Goal: Transaction & Acquisition: Purchase product/service

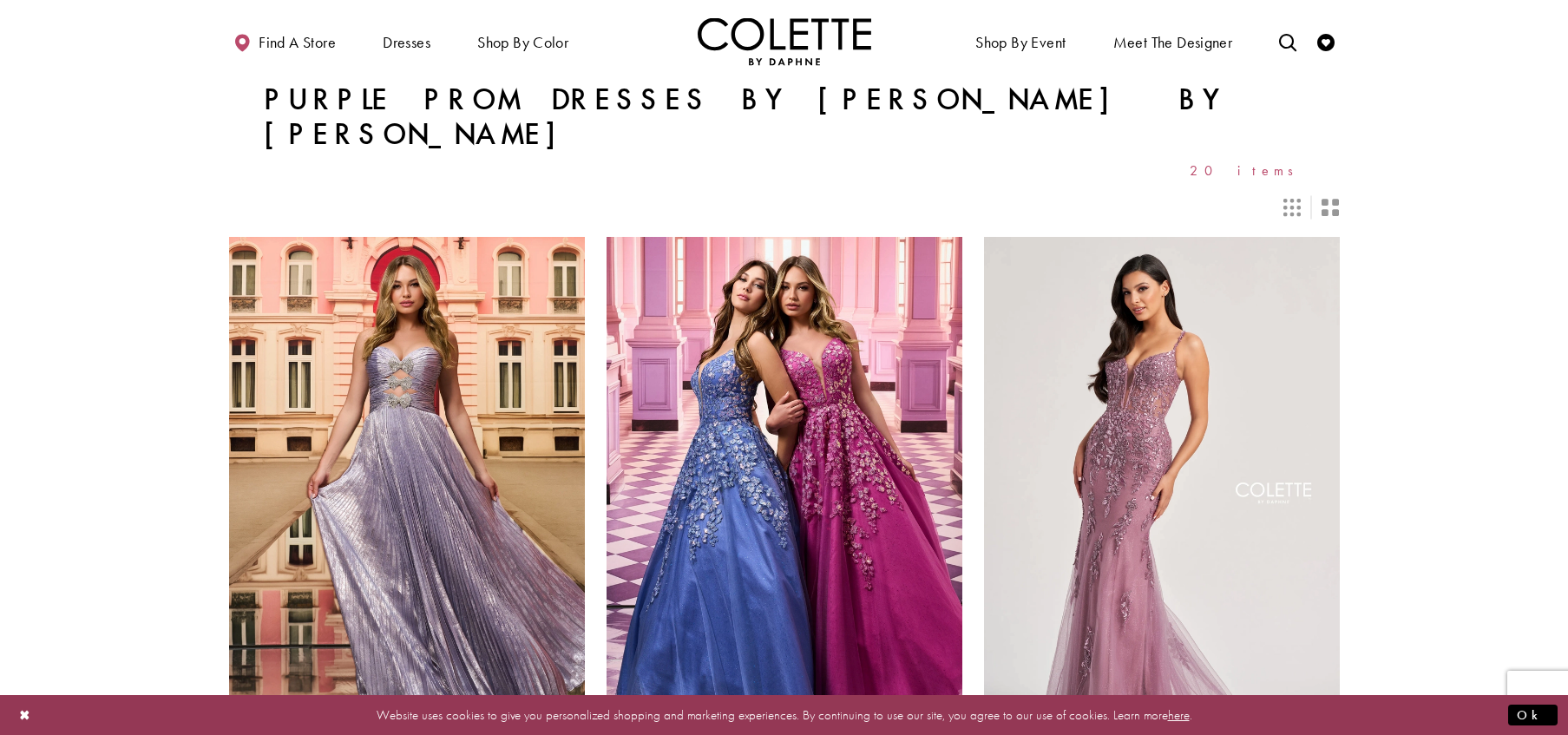
click at [1325, 199] on icon "Switch layout to 2 columns" at bounding box center [1330, 207] width 17 height 17
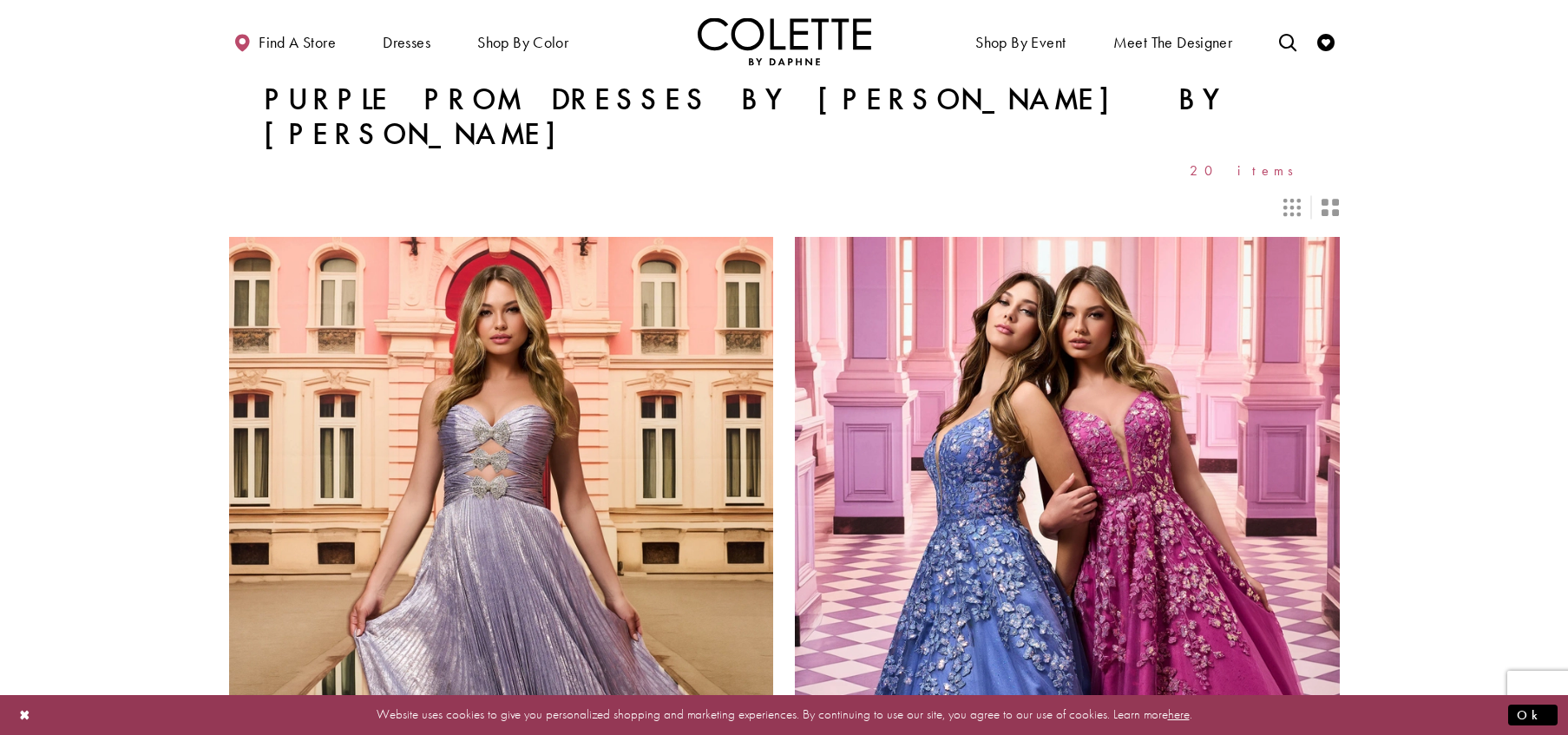
click at [1292, 199] on icon "Switch layout to 3 columns" at bounding box center [1292, 207] width 17 height 17
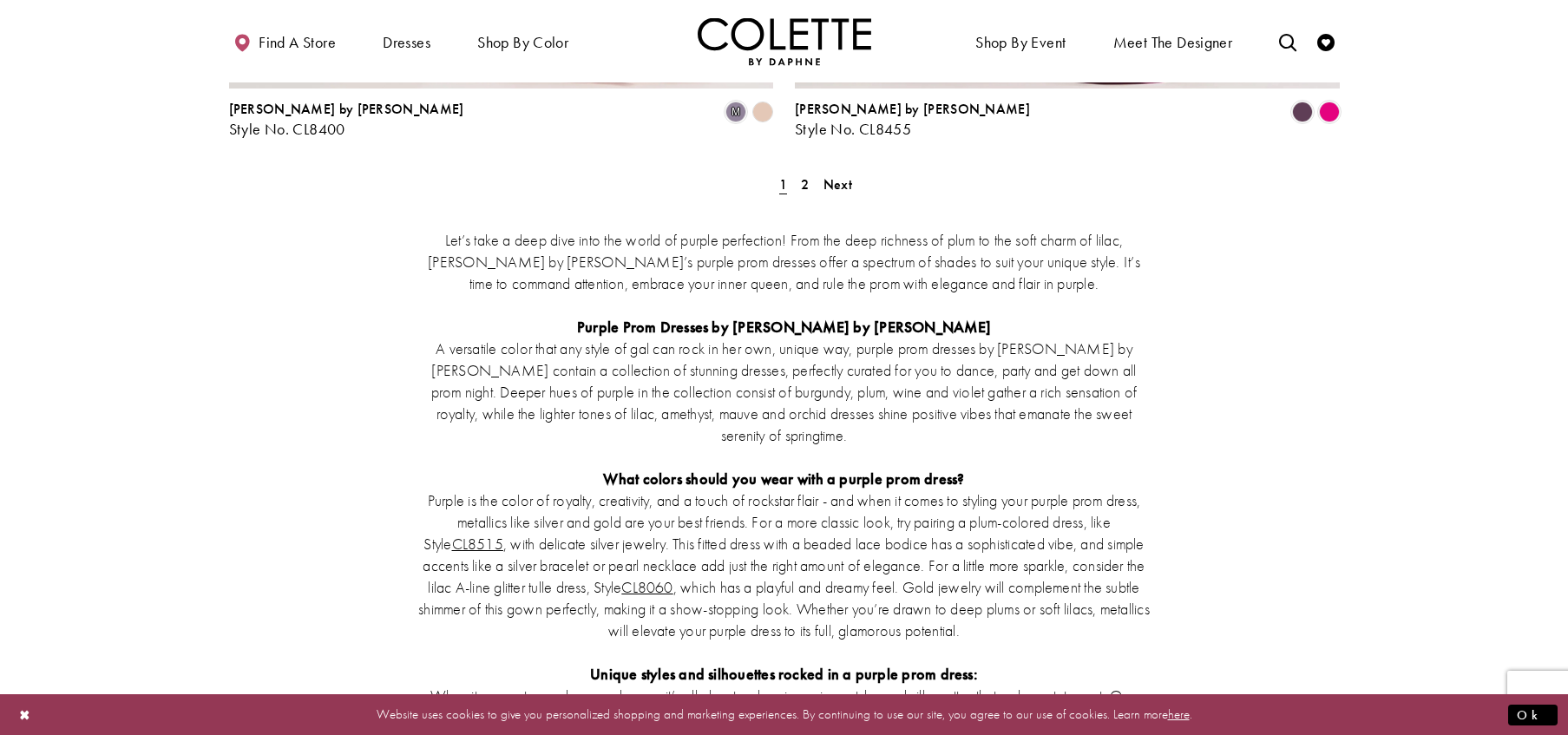
click at [871, 490] on p "Purple is the color of royalty, creativity, and a touch of rockstar flair - and…" at bounding box center [785, 565] width 738 height 152
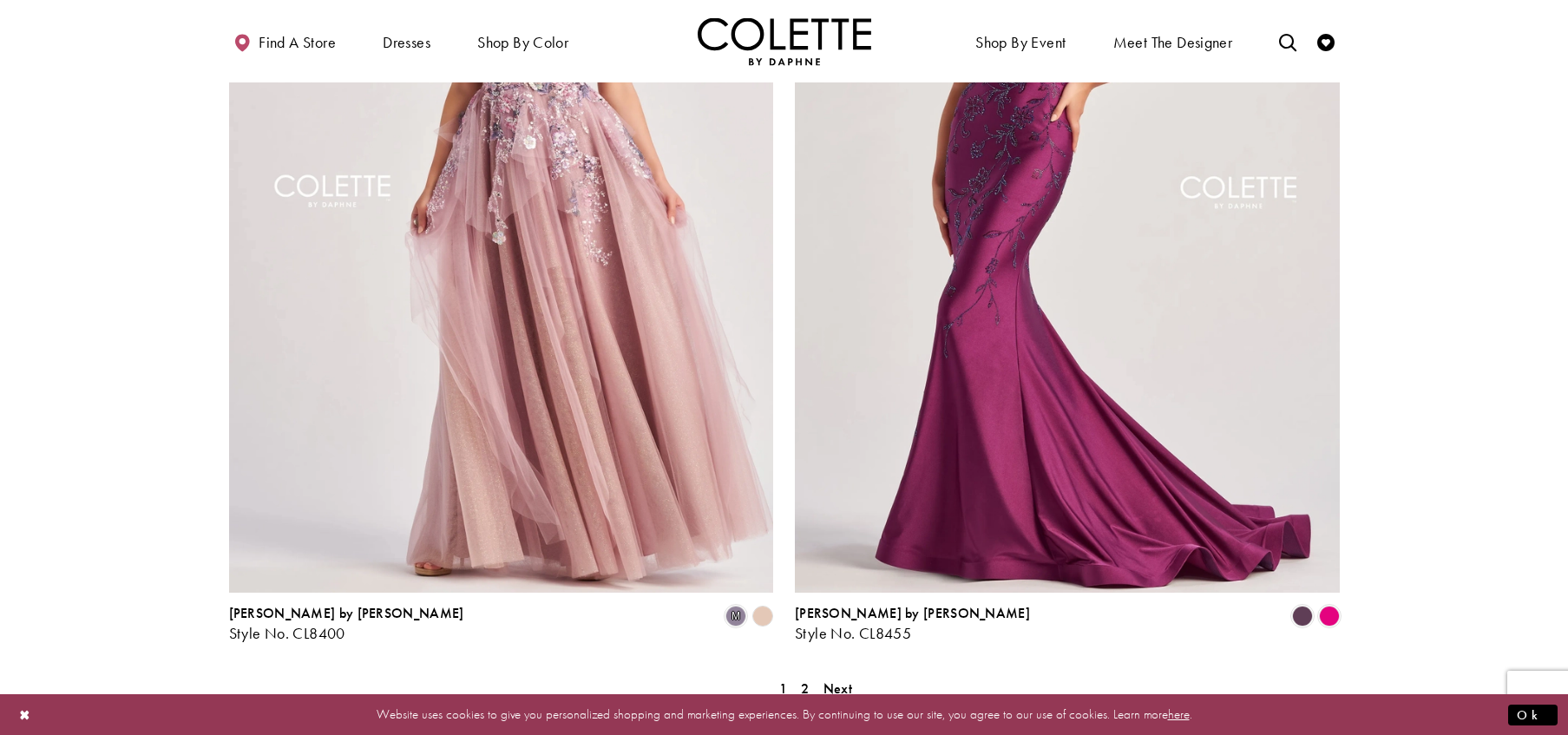
scroll to position [3012, 0]
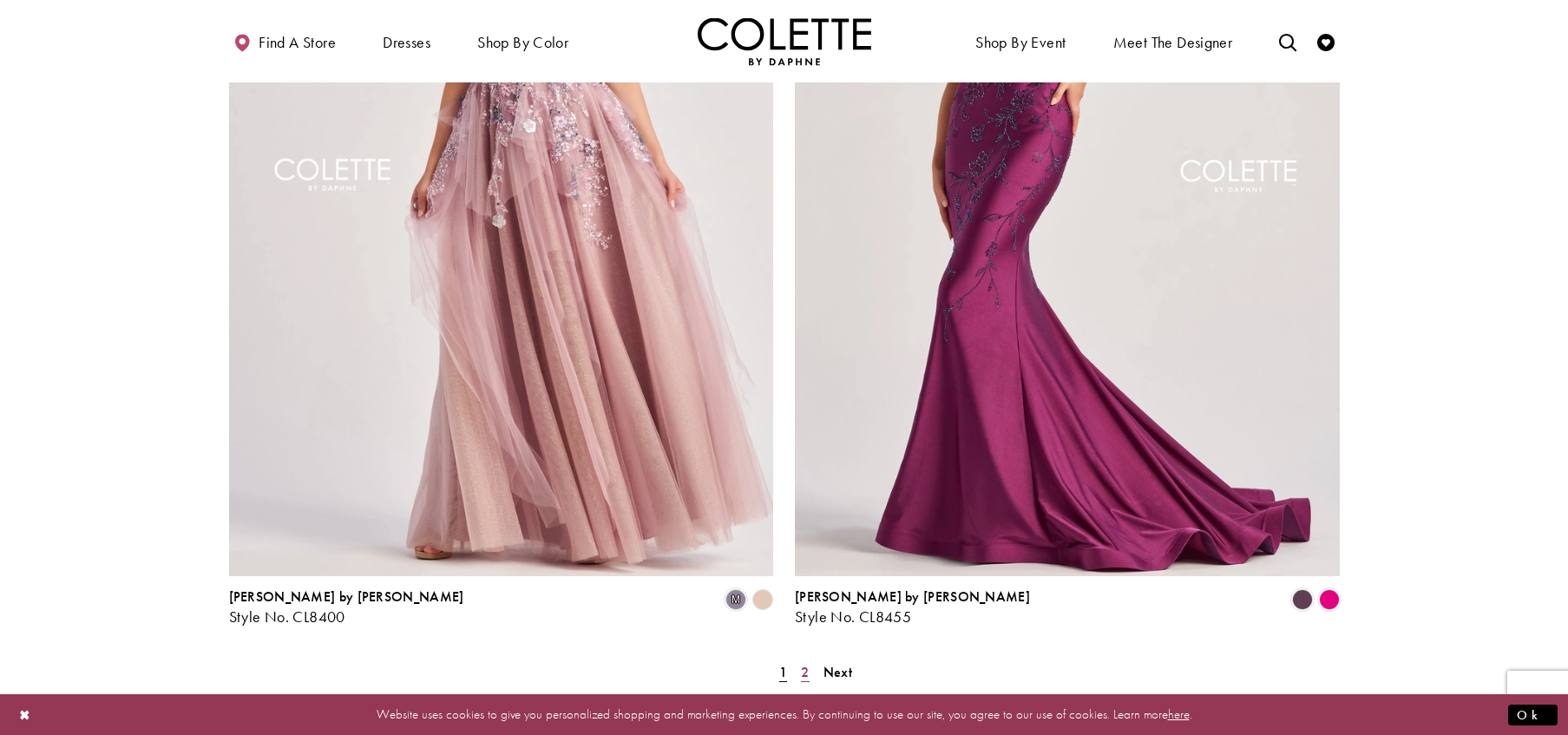
click at [803, 663] on span "2" at bounding box center [805, 672] width 8 height 18
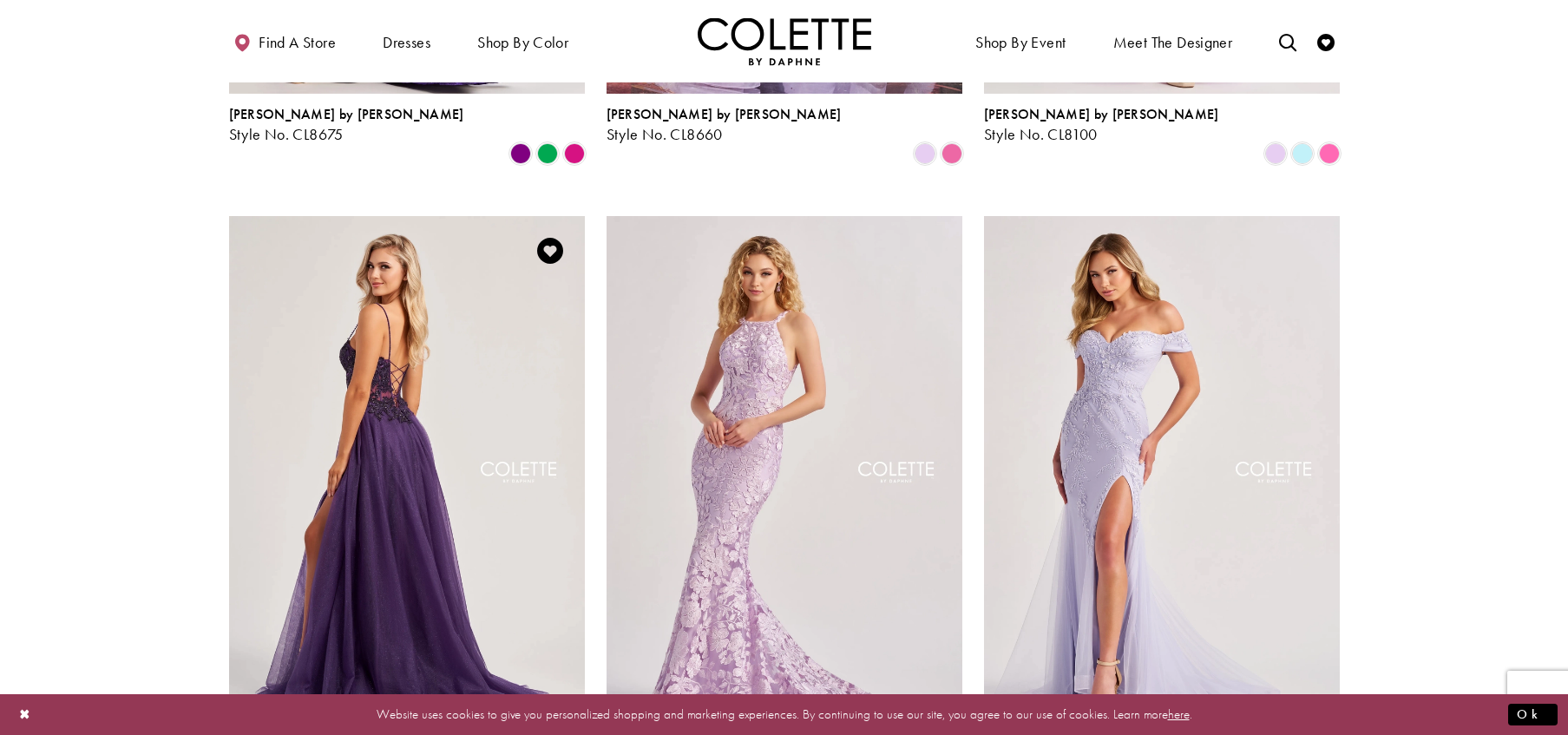
scroll to position [663, 0]
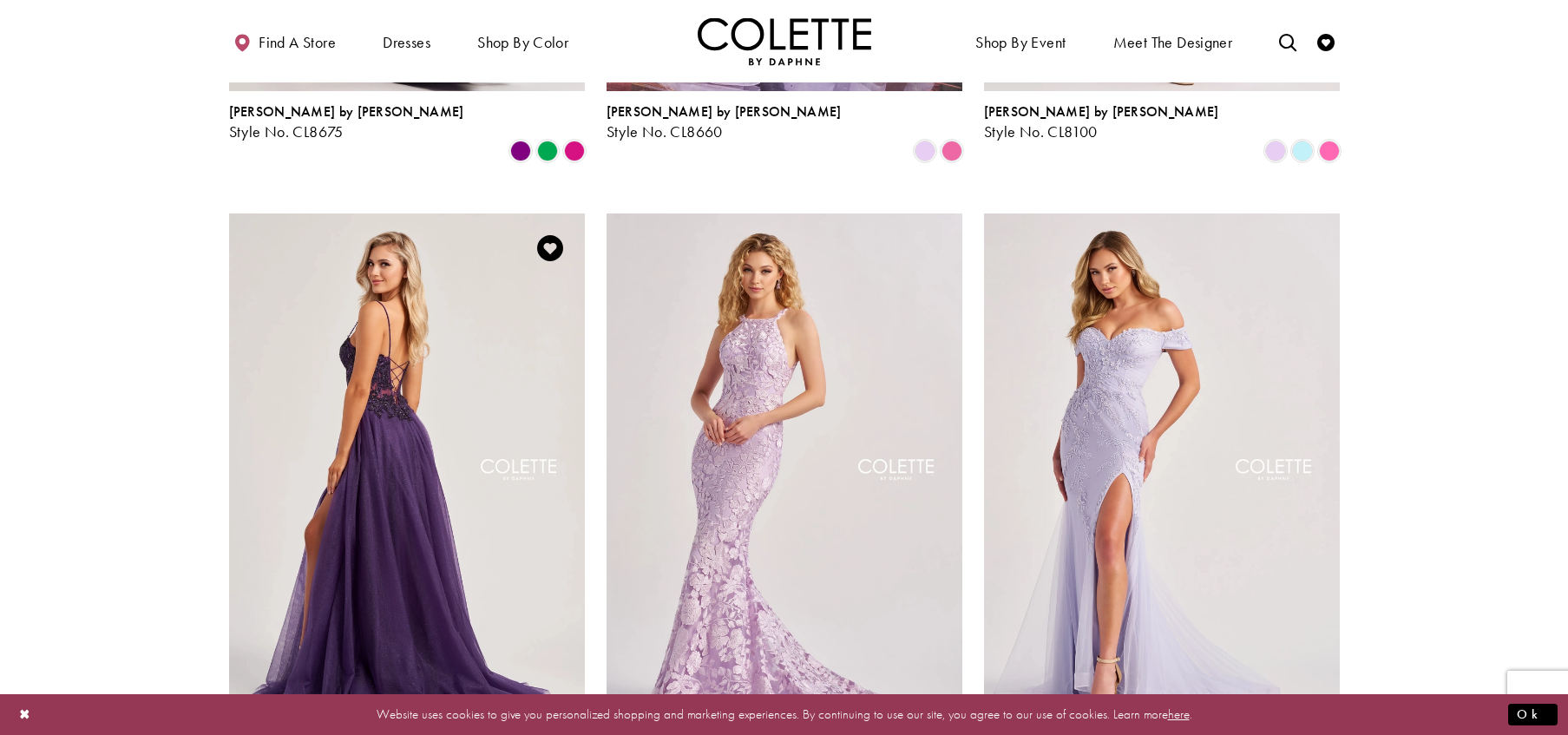
click at [392, 382] on img "Visit Colette by Daphne Style No. CL8280 Page" at bounding box center [407, 472] width 356 height 517
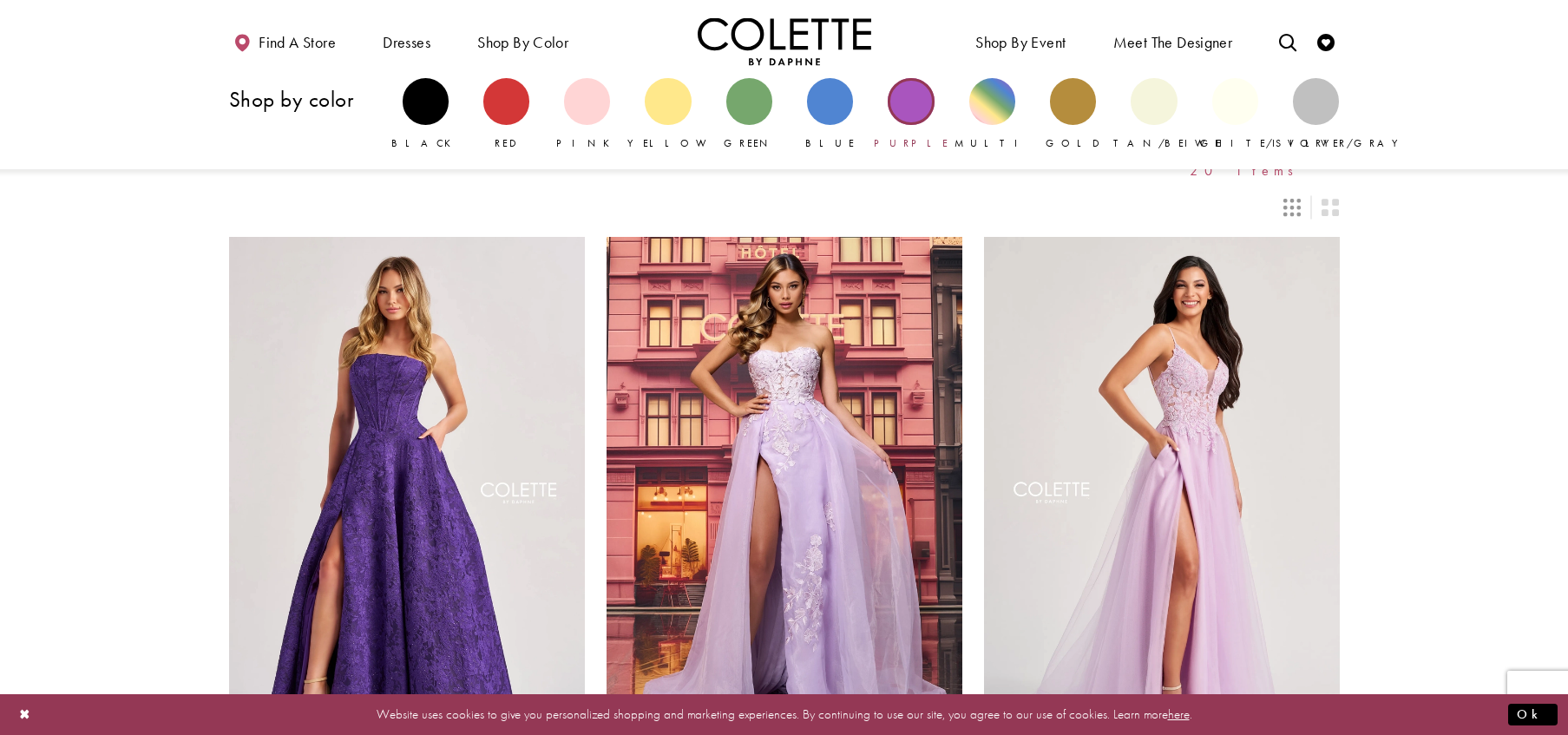
click at [901, 84] on div "Primary block" at bounding box center [910, 101] width 46 height 46
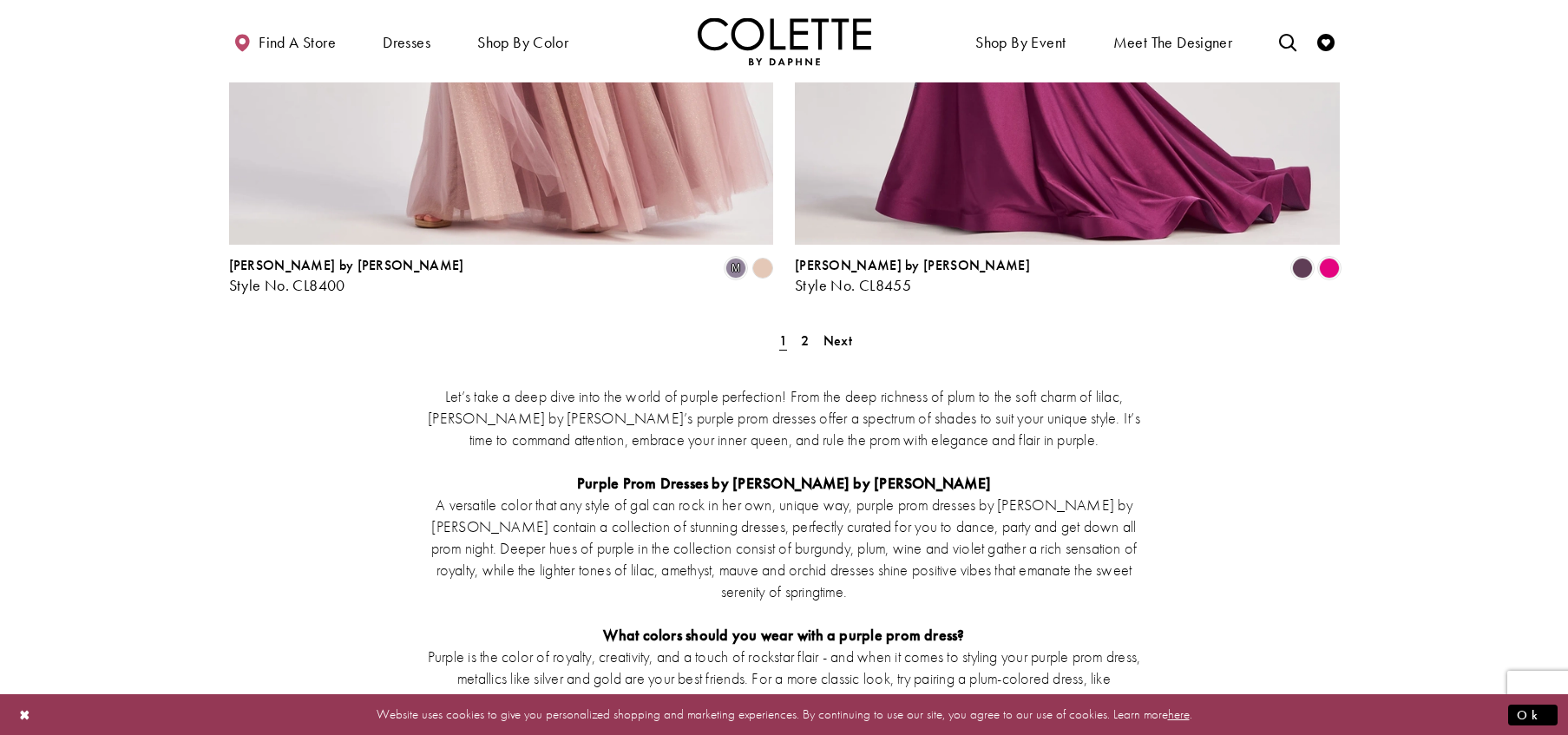
scroll to position [3348, 0]
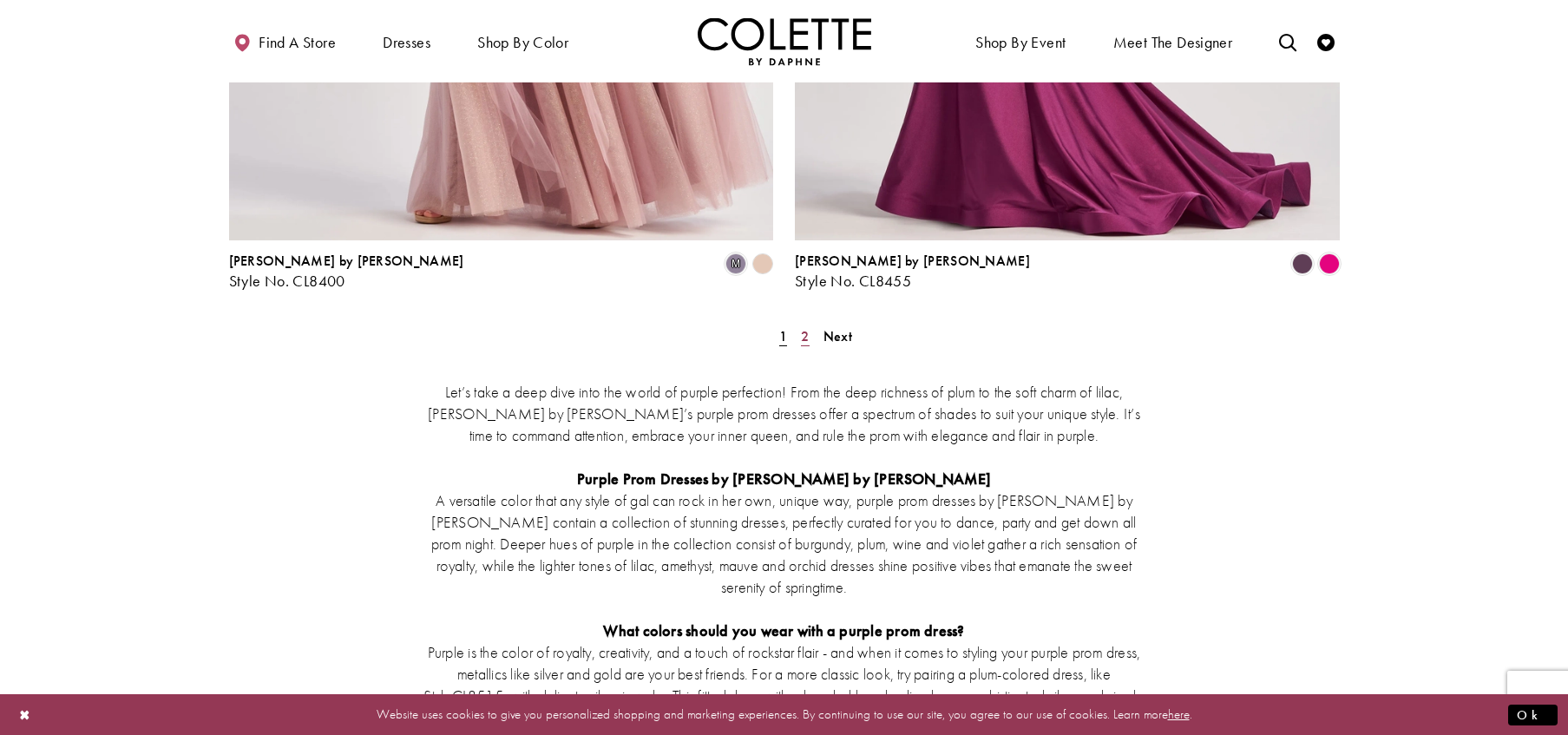
click at [807, 327] on span "2" at bounding box center [805, 336] width 8 height 18
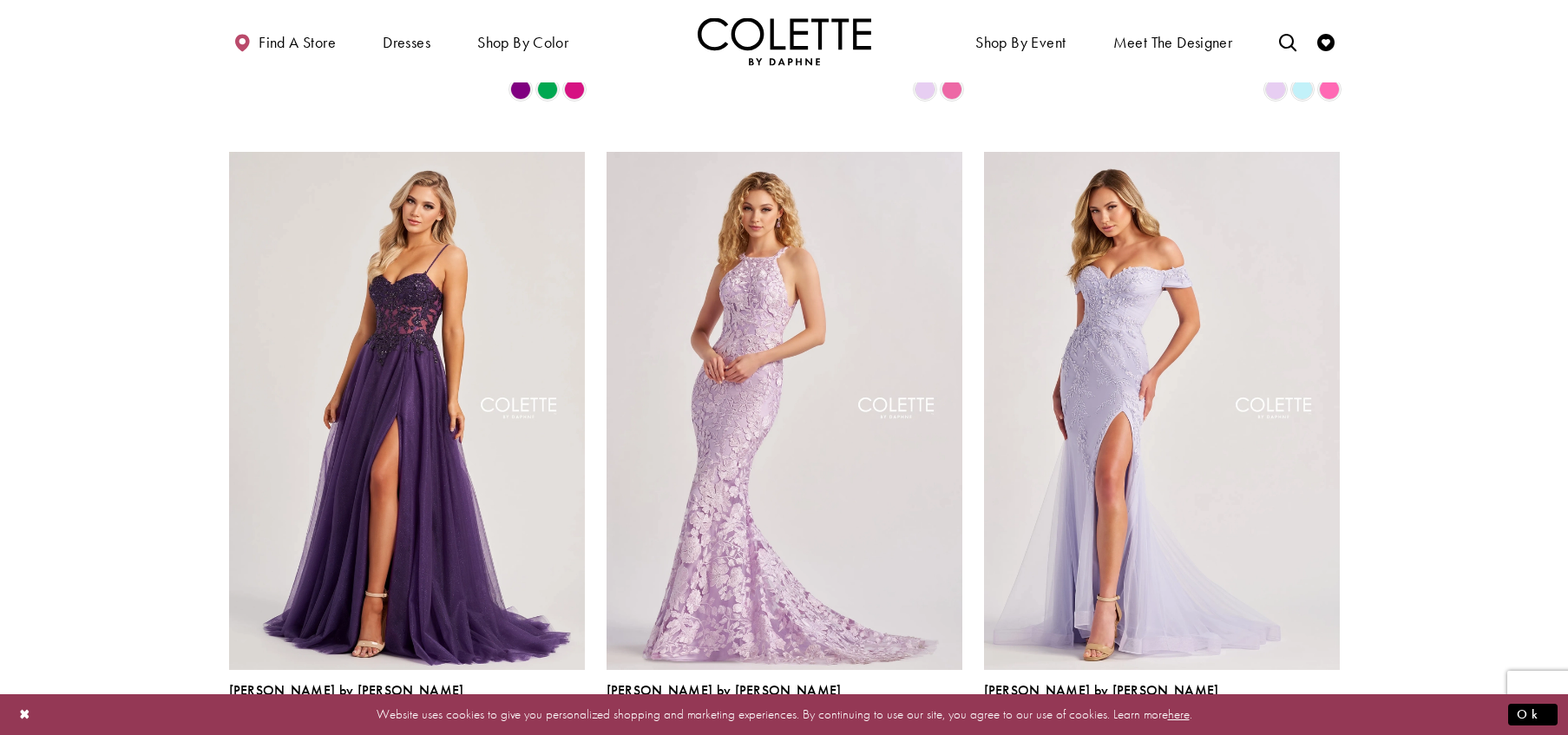
scroll to position [705, 0]
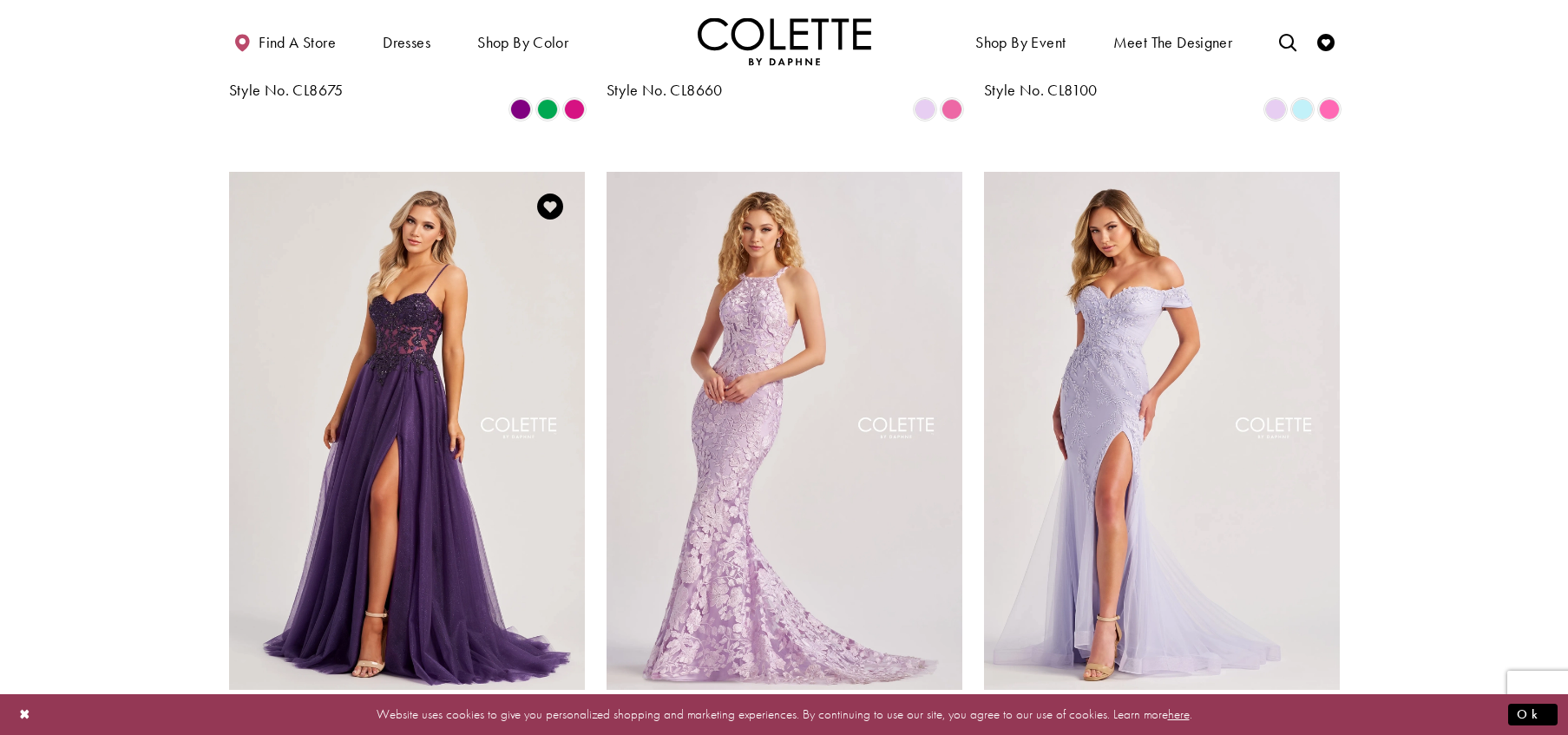
click at [571, 734] on span "Product List" at bounding box center [574, 750] width 21 height 21
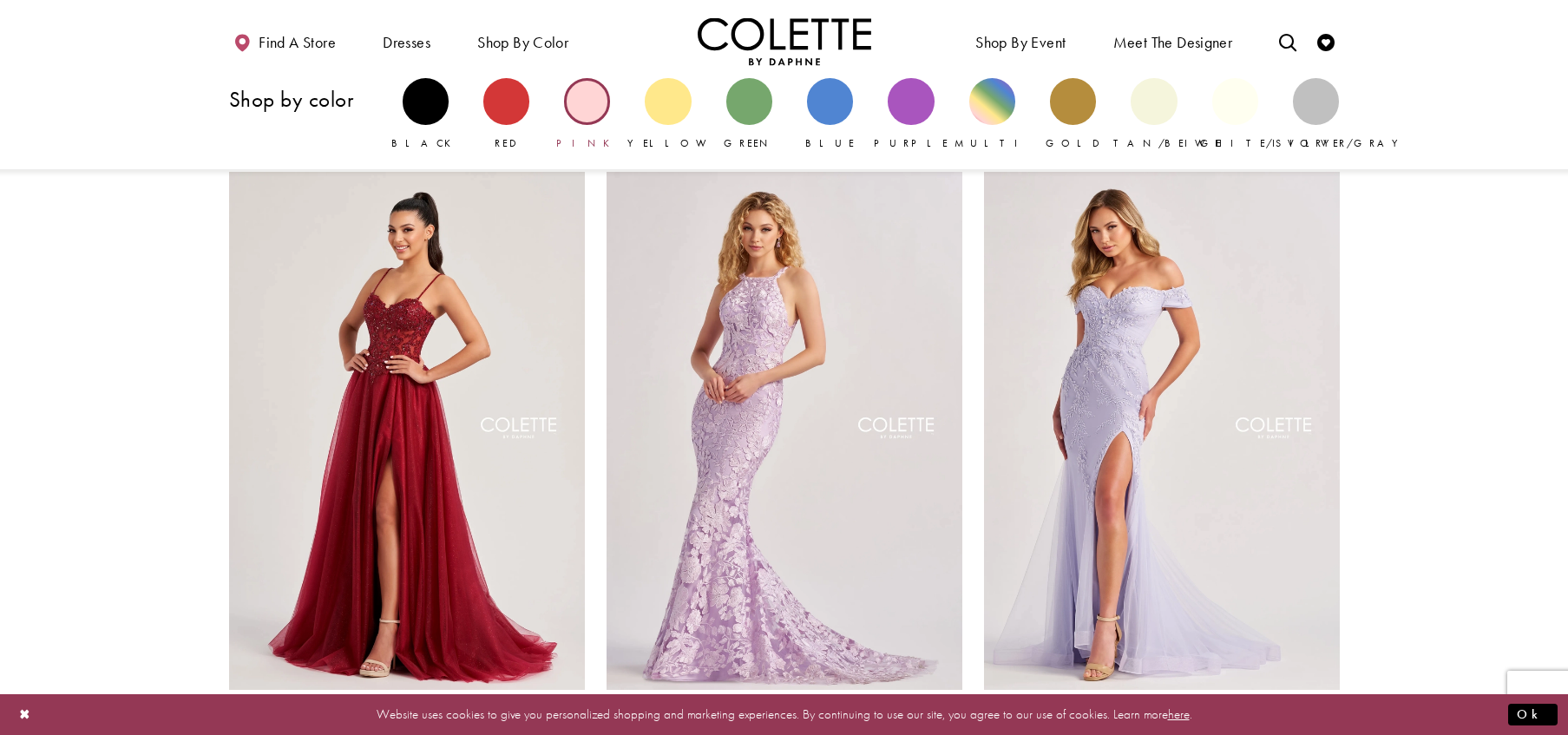
click at [578, 96] on div "Primary block" at bounding box center [587, 101] width 46 height 46
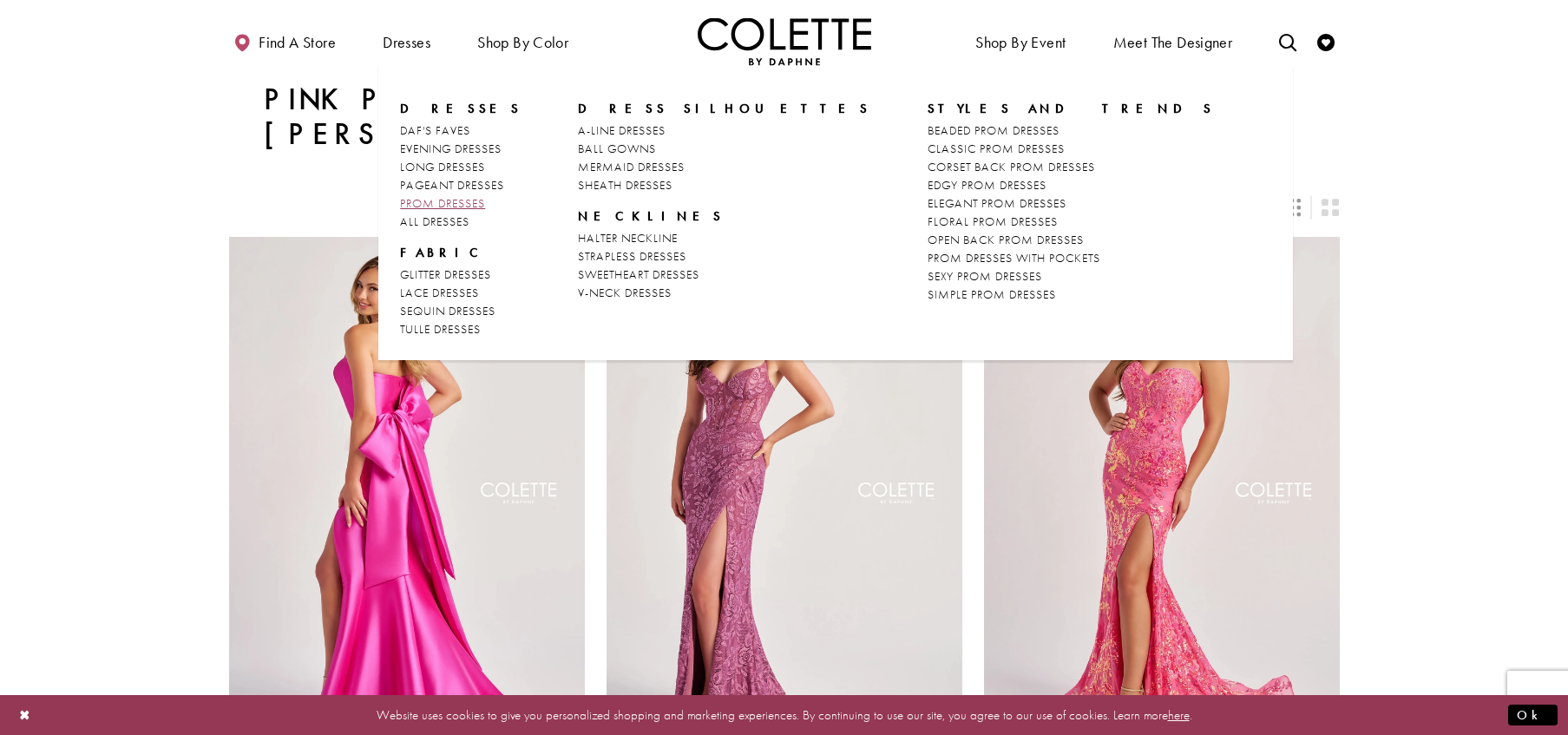
click at [429, 209] on span "PROM DRESSES" at bounding box center [442, 203] width 85 height 15
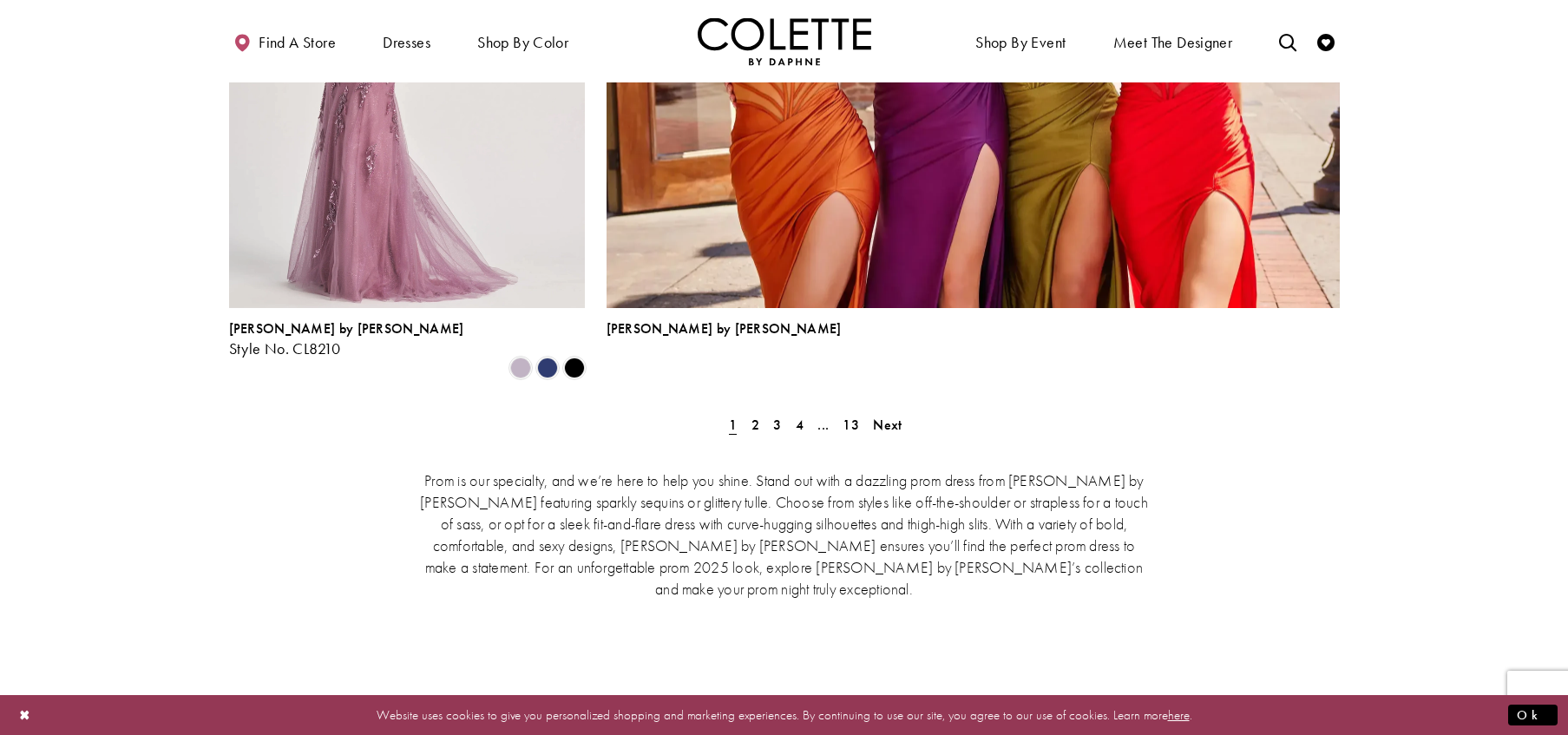
scroll to position [3938, 0]
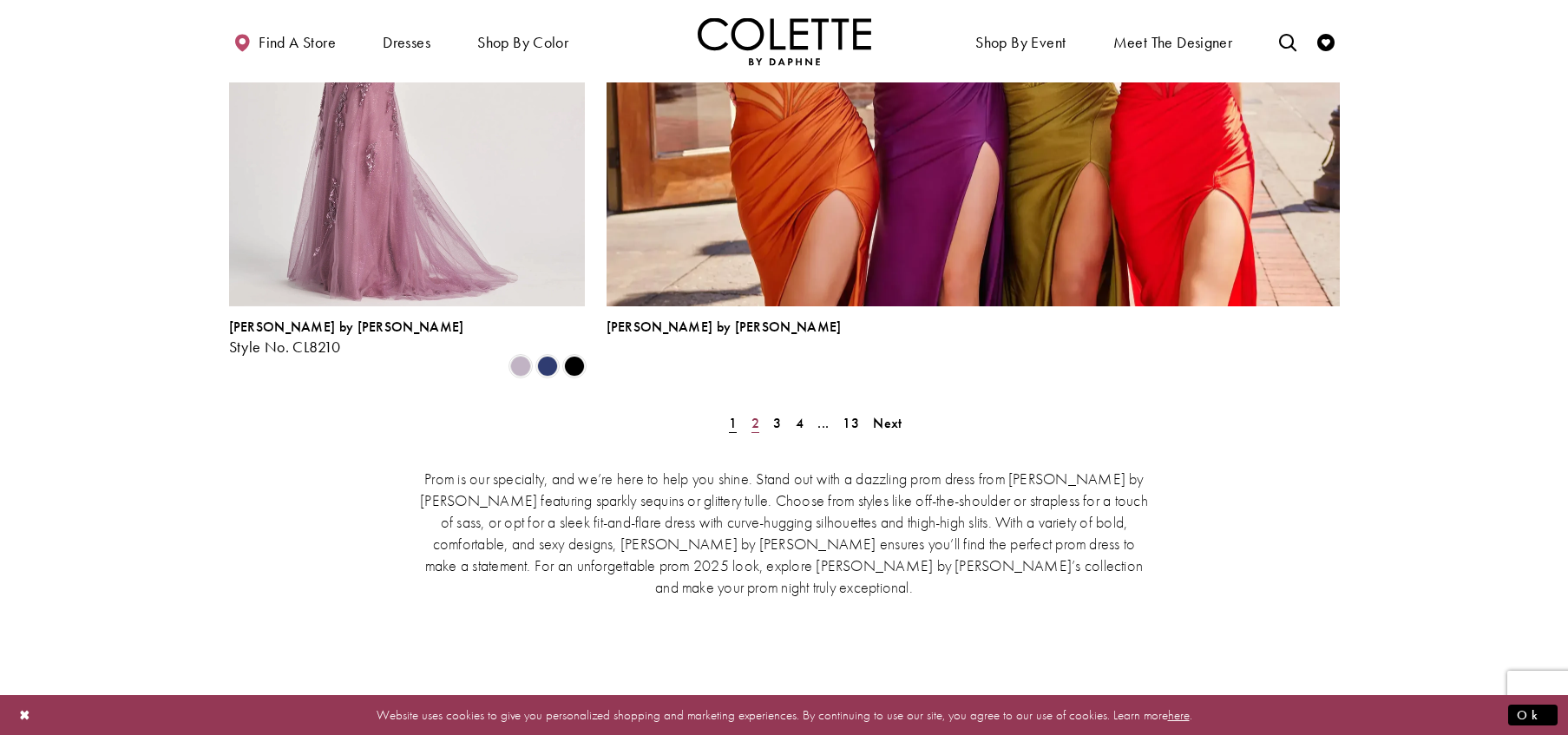
click at [755, 414] on span "2" at bounding box center [755, 423] width 8 height 18
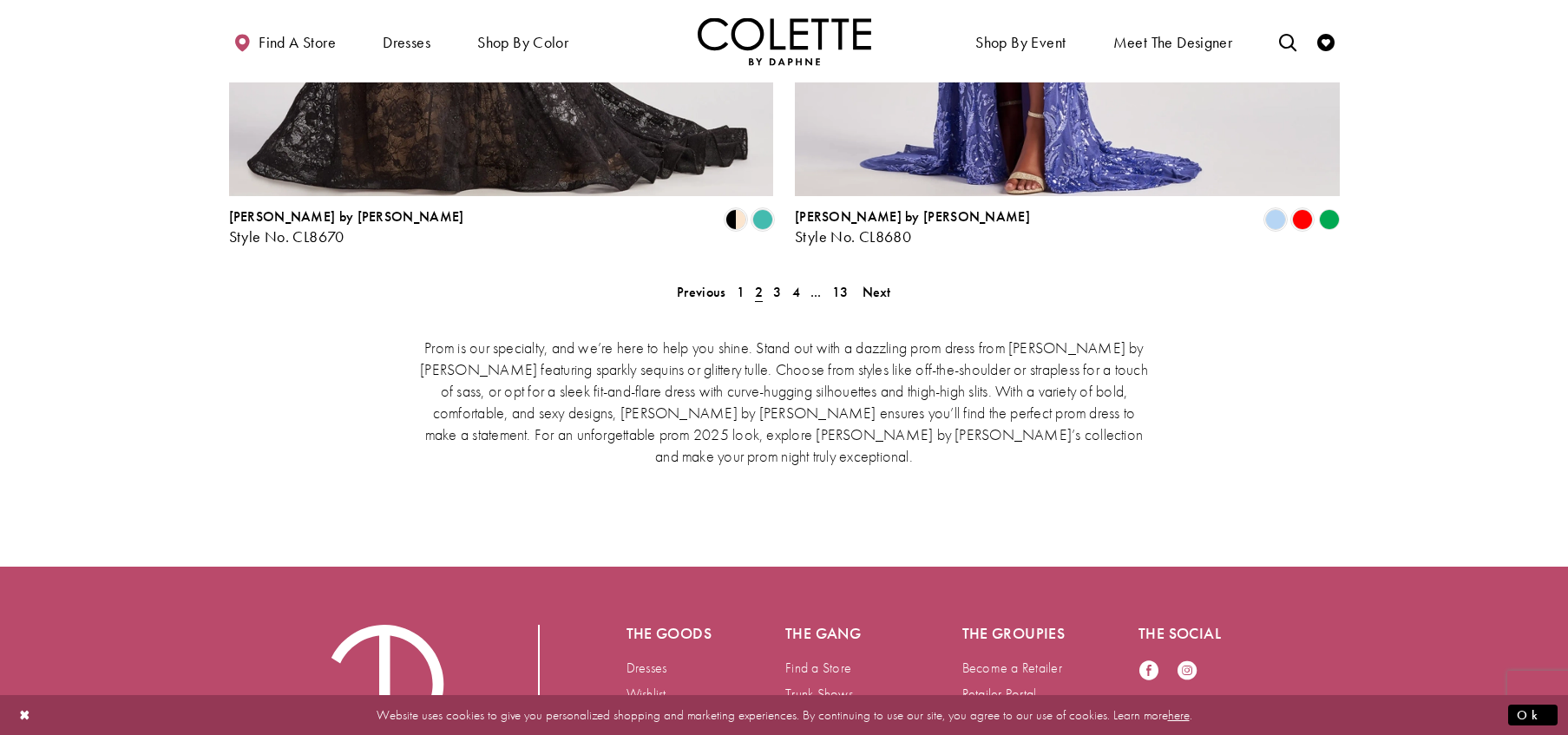
scroll to position [3688, 0]
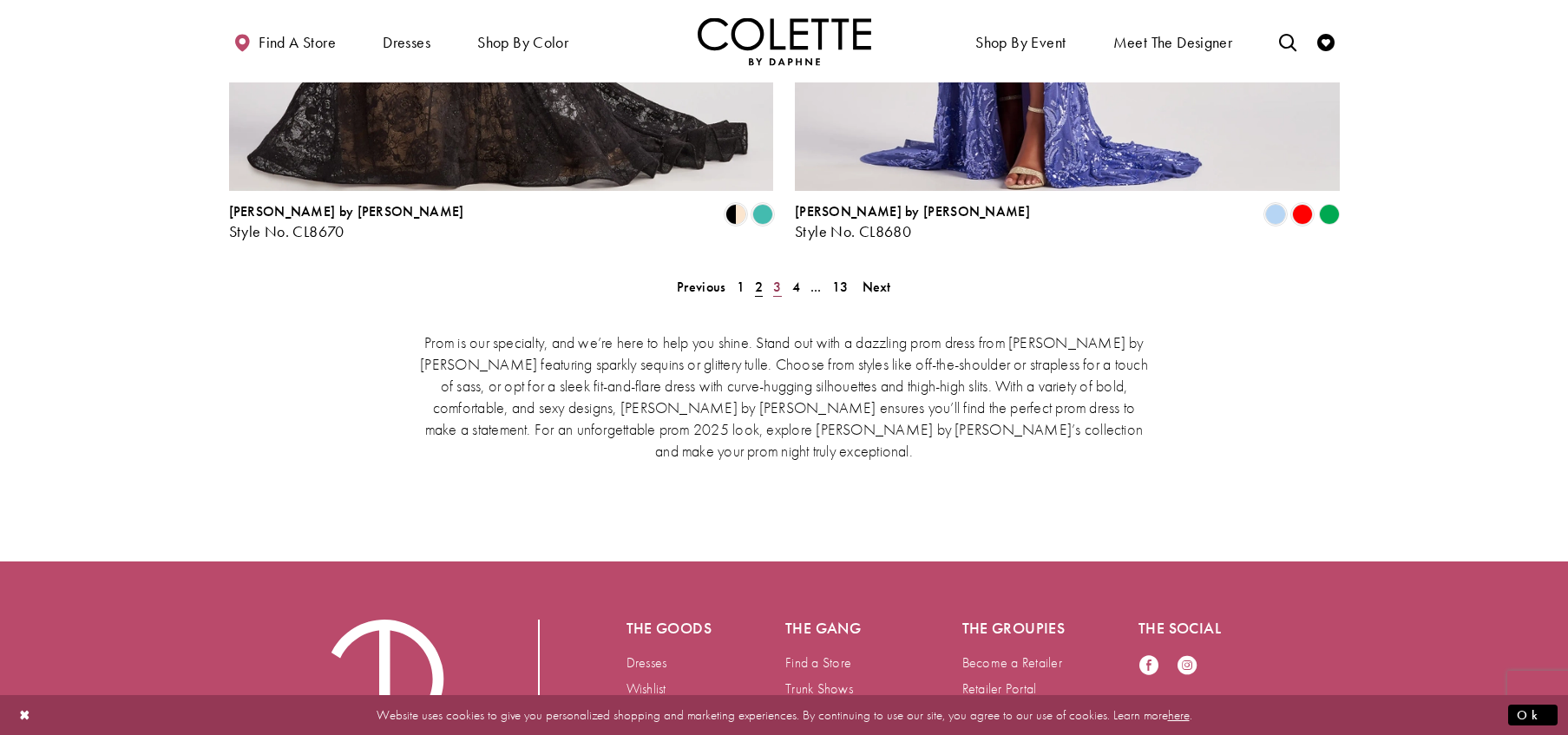
click at [779, 278] on span "3" at bounding box center [777, 287] width 8 height 18
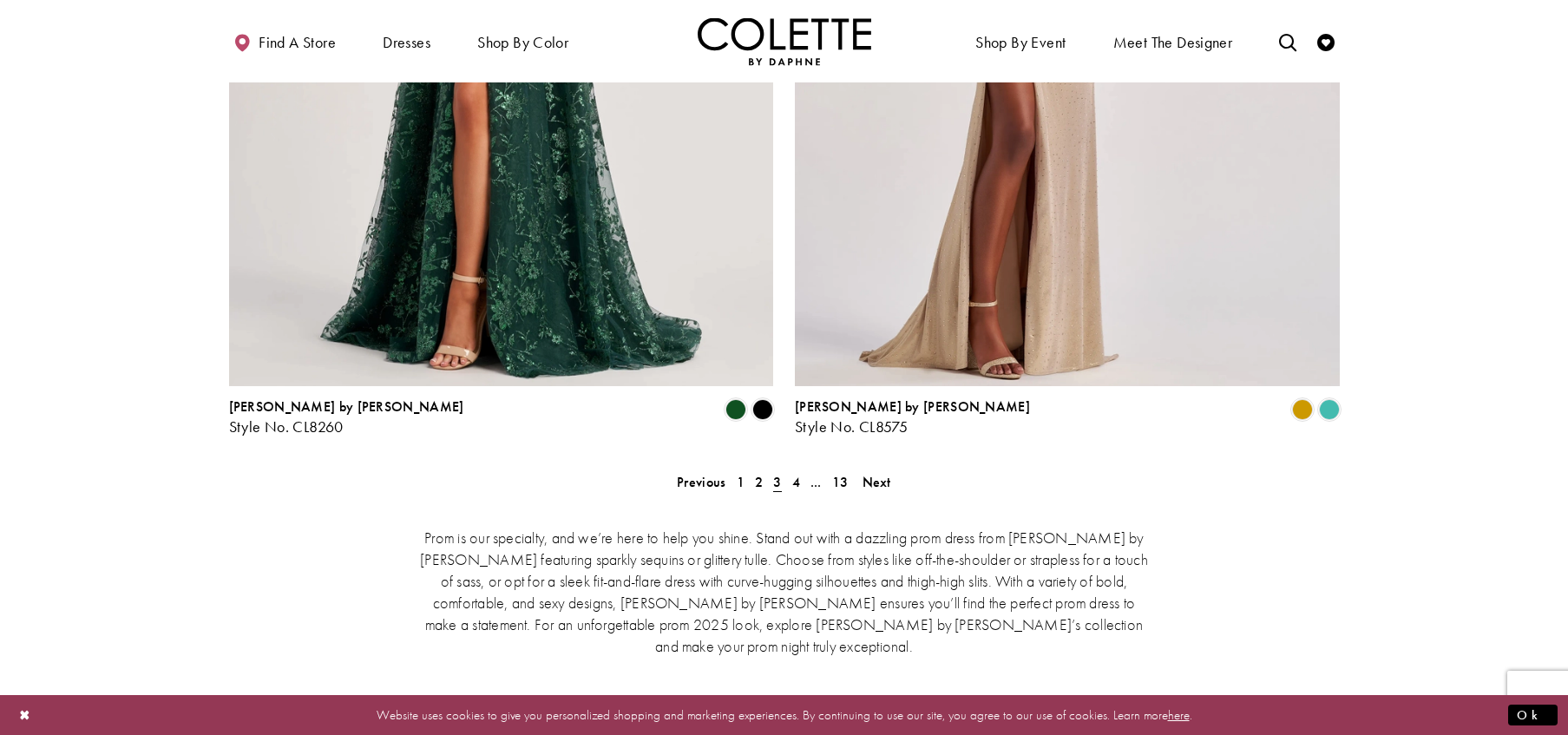
scroll to position [3494, 0]
click at [792, 472] on span "4" at bounding box center [796, 482] width 8 height 18
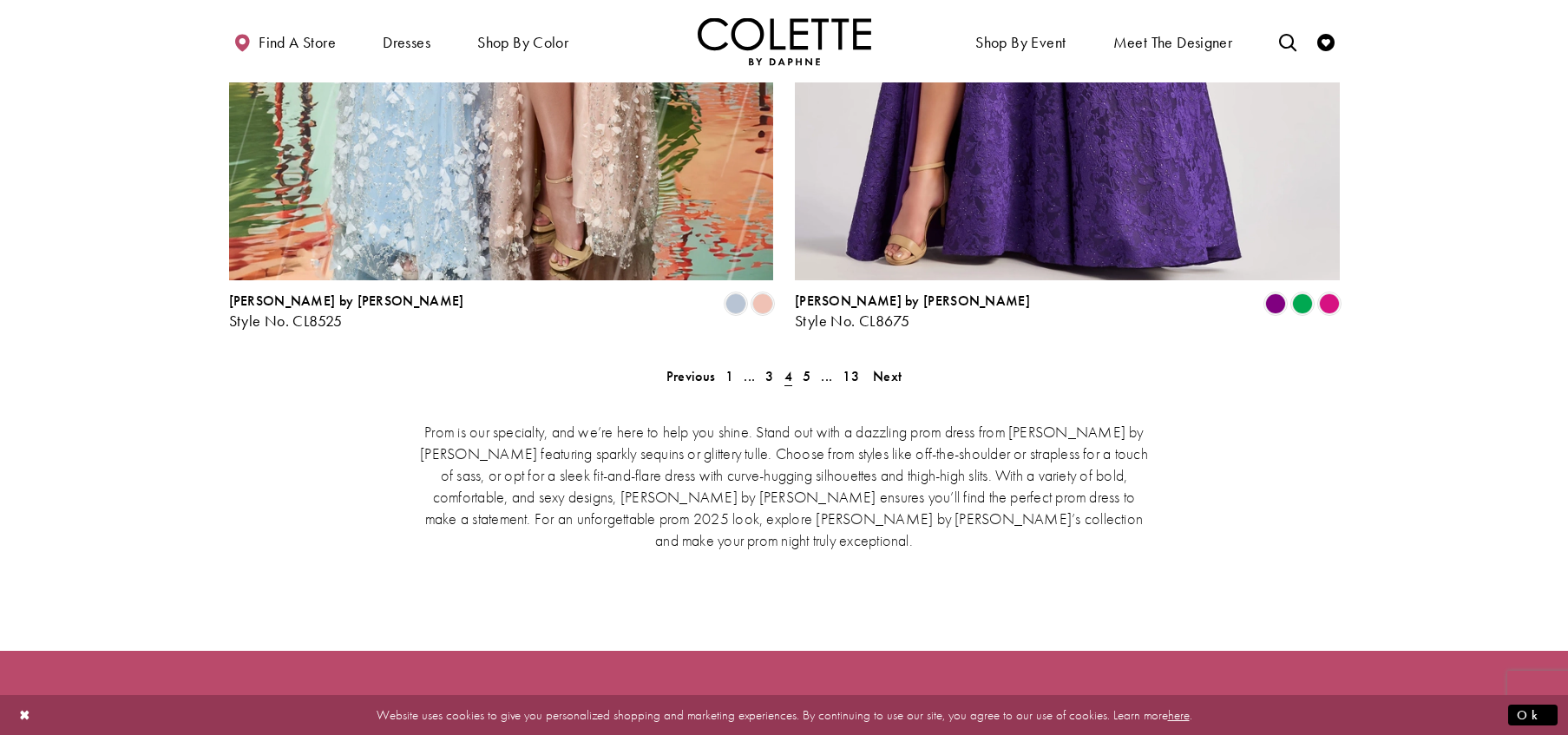
scroll to position [3630, 0]
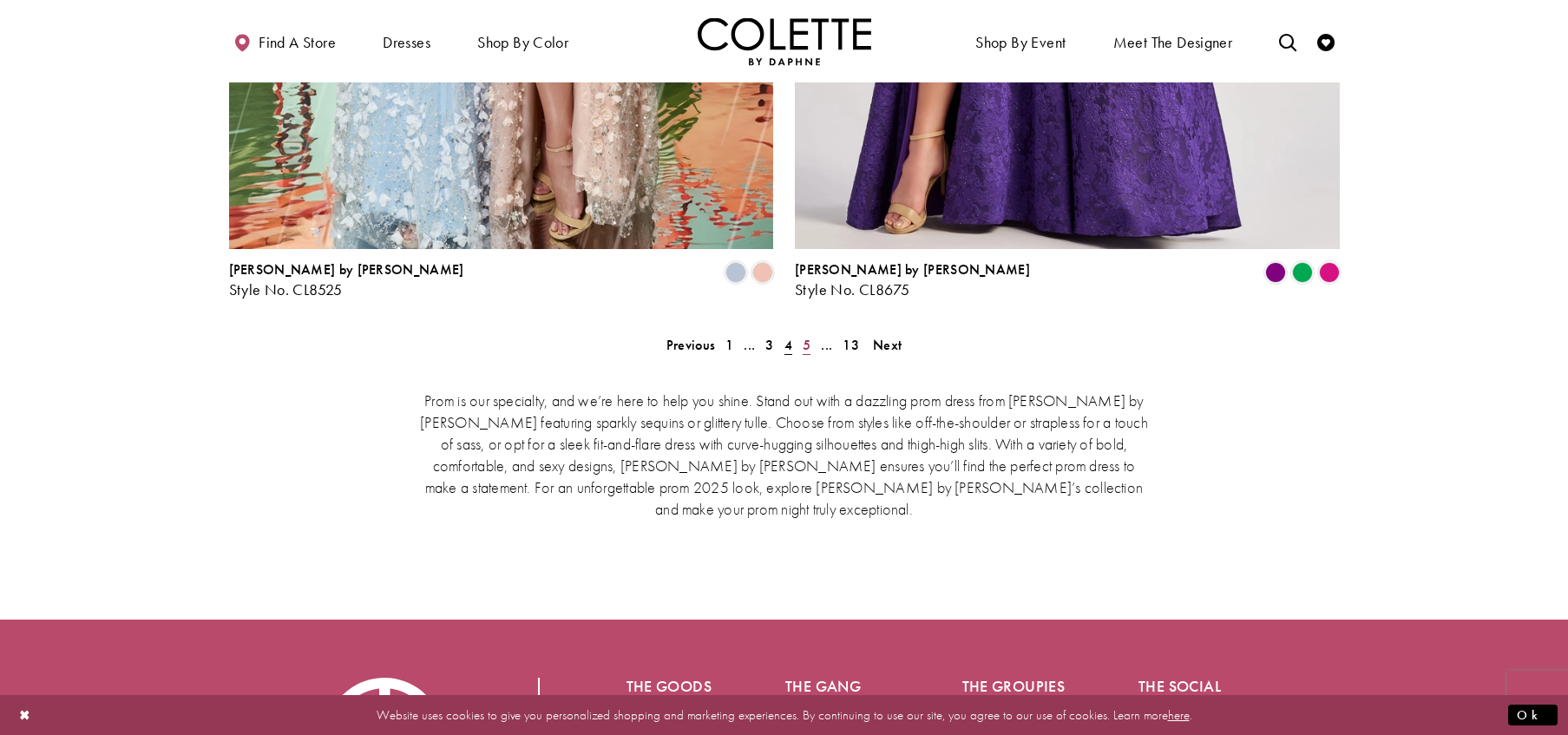
click at [806, 336] on span "5" at bounding box center [807, 345] width 8 height 18
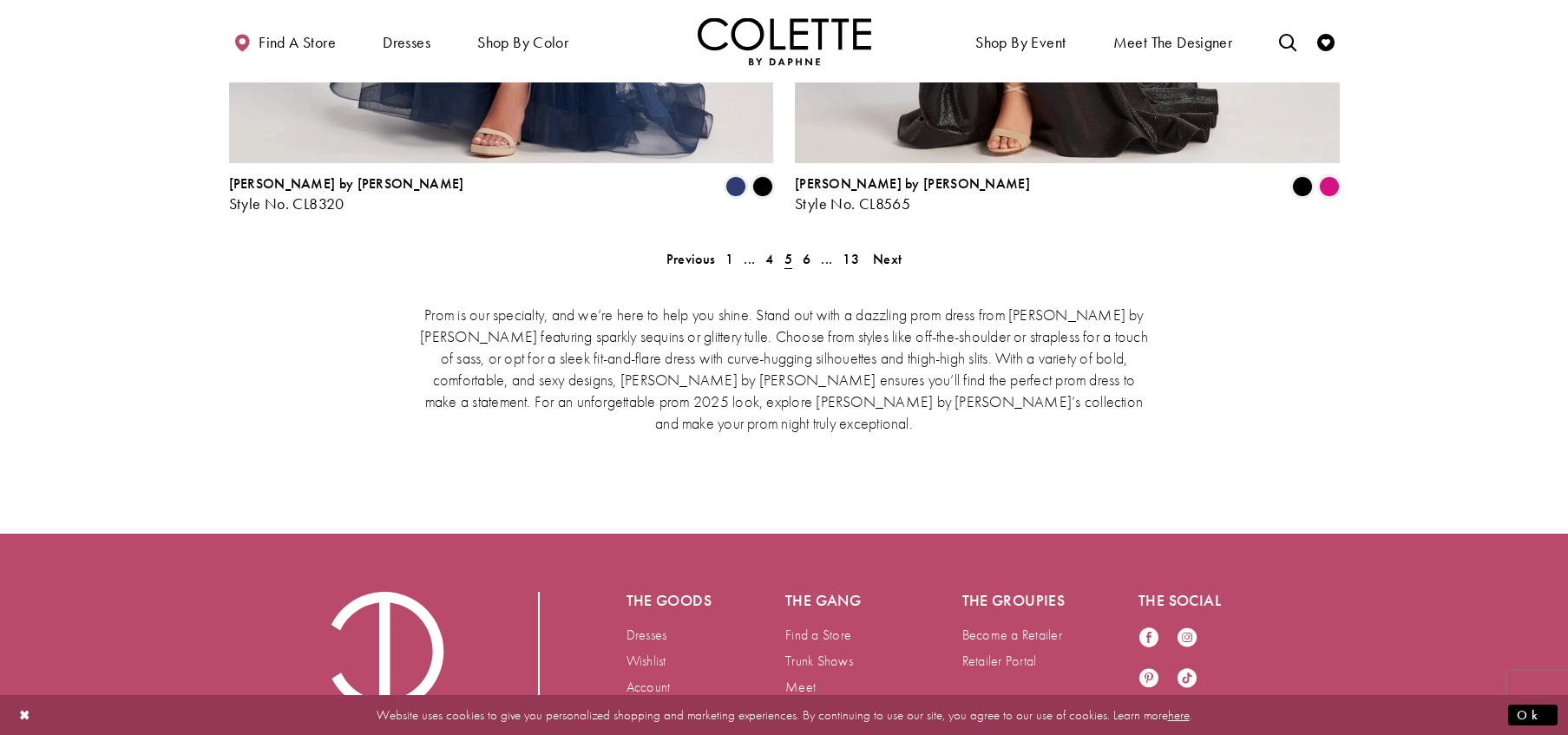
scroll to position [3717, 0]
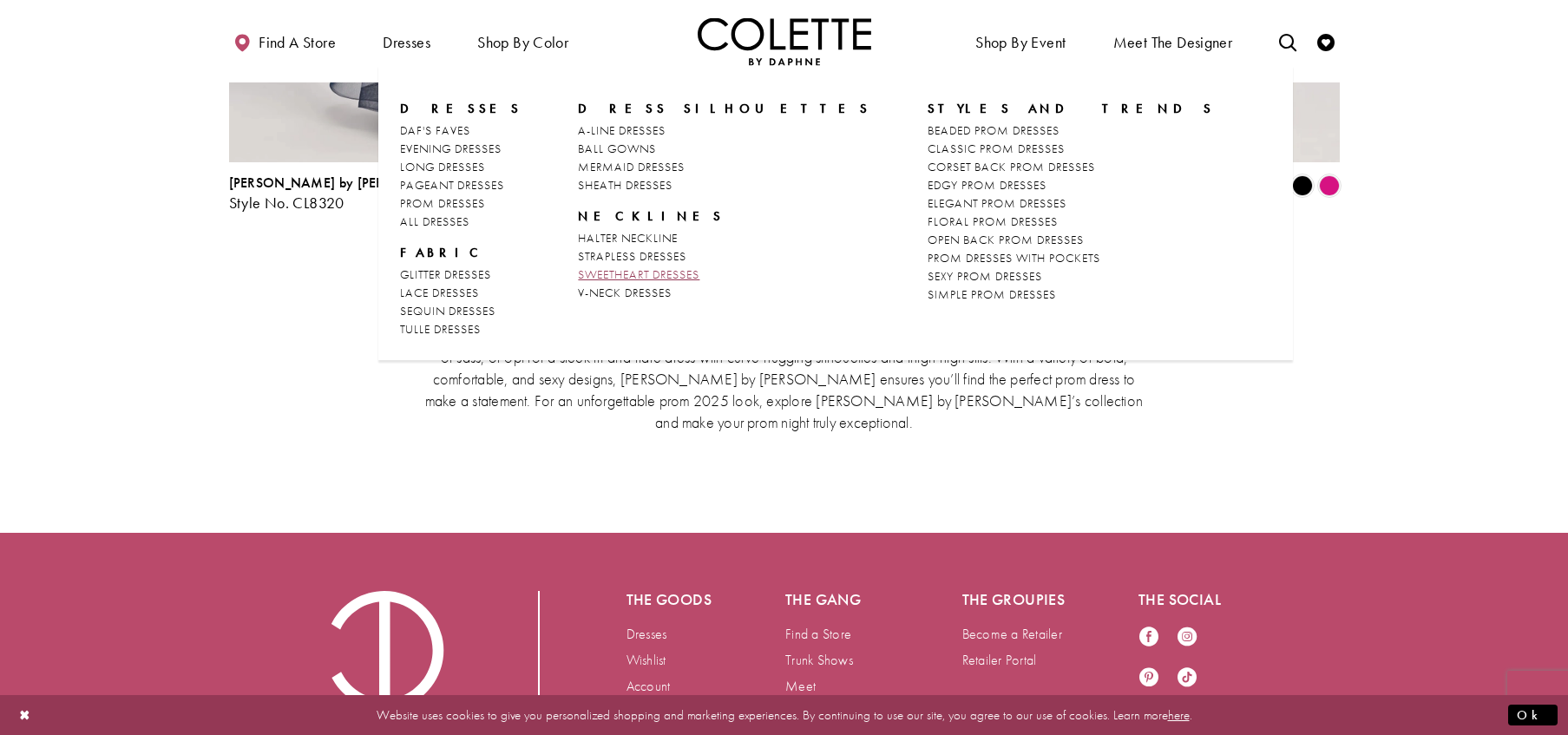
click at [613, 265] on link "SWEETHEART DRESSES" at bounding box center [724, 274] width 293 height 18
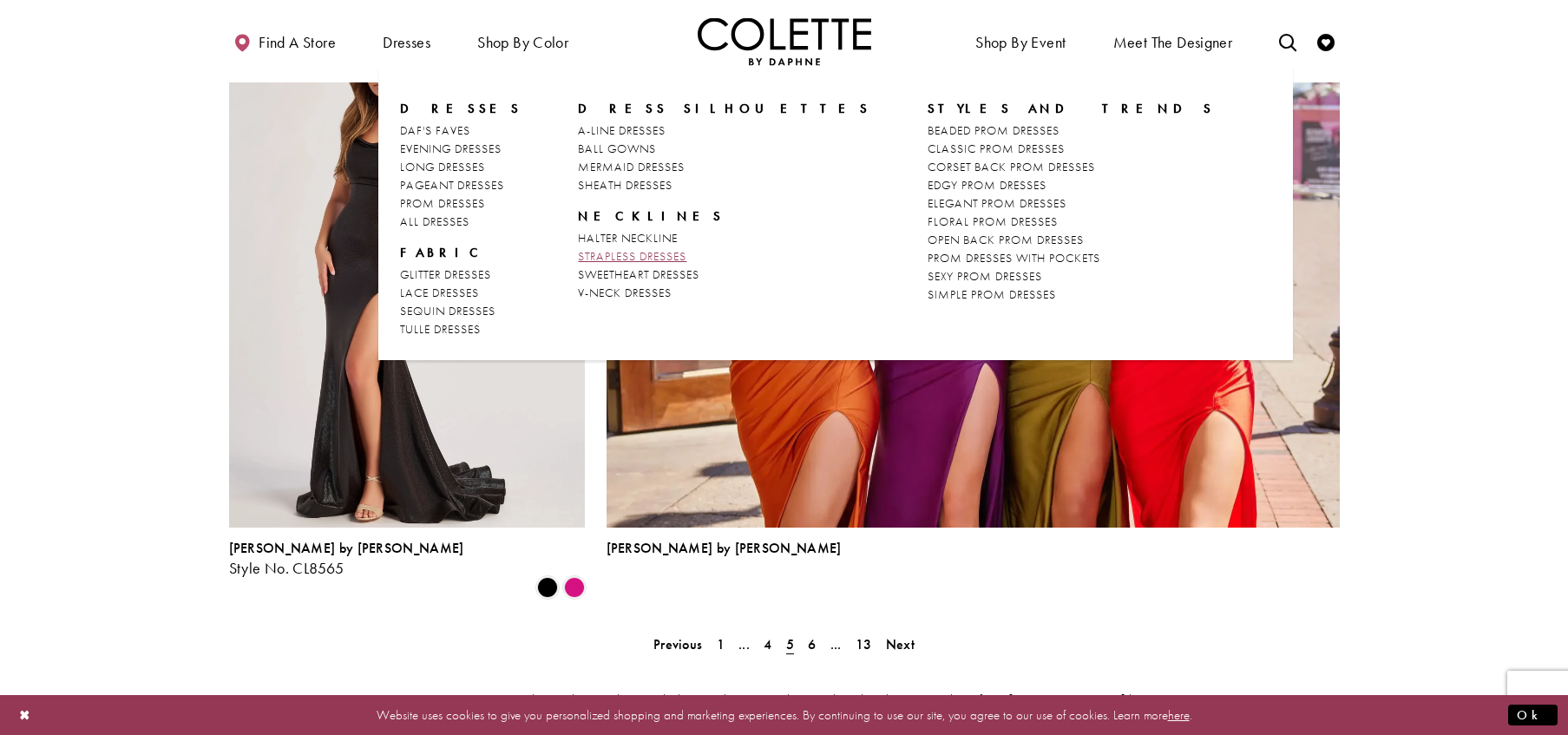
click at [605, 257] on span "STRAPLESS DRESSES" at bounding box center [631, 255] width 108 height 15
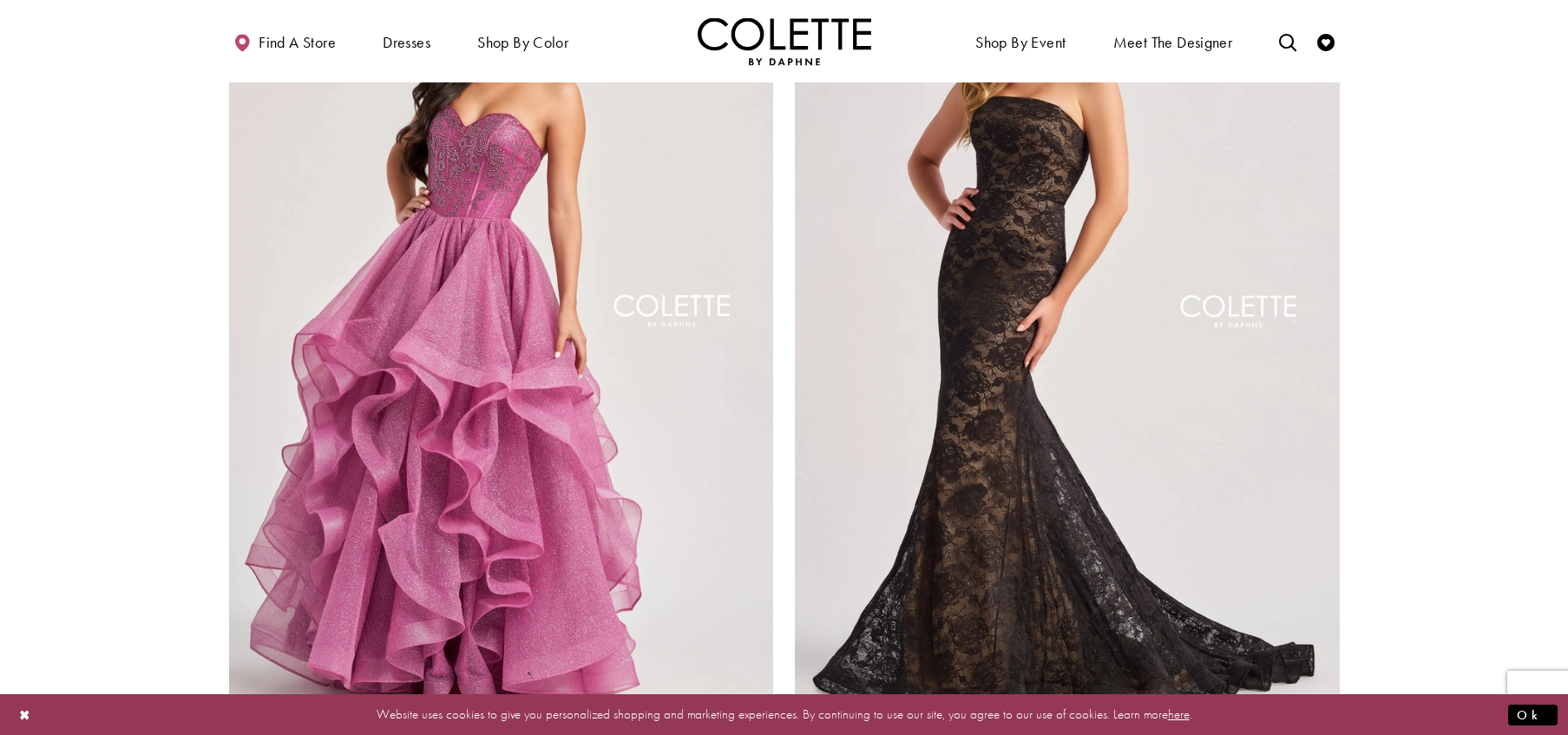
scroll to position [3263, 0]
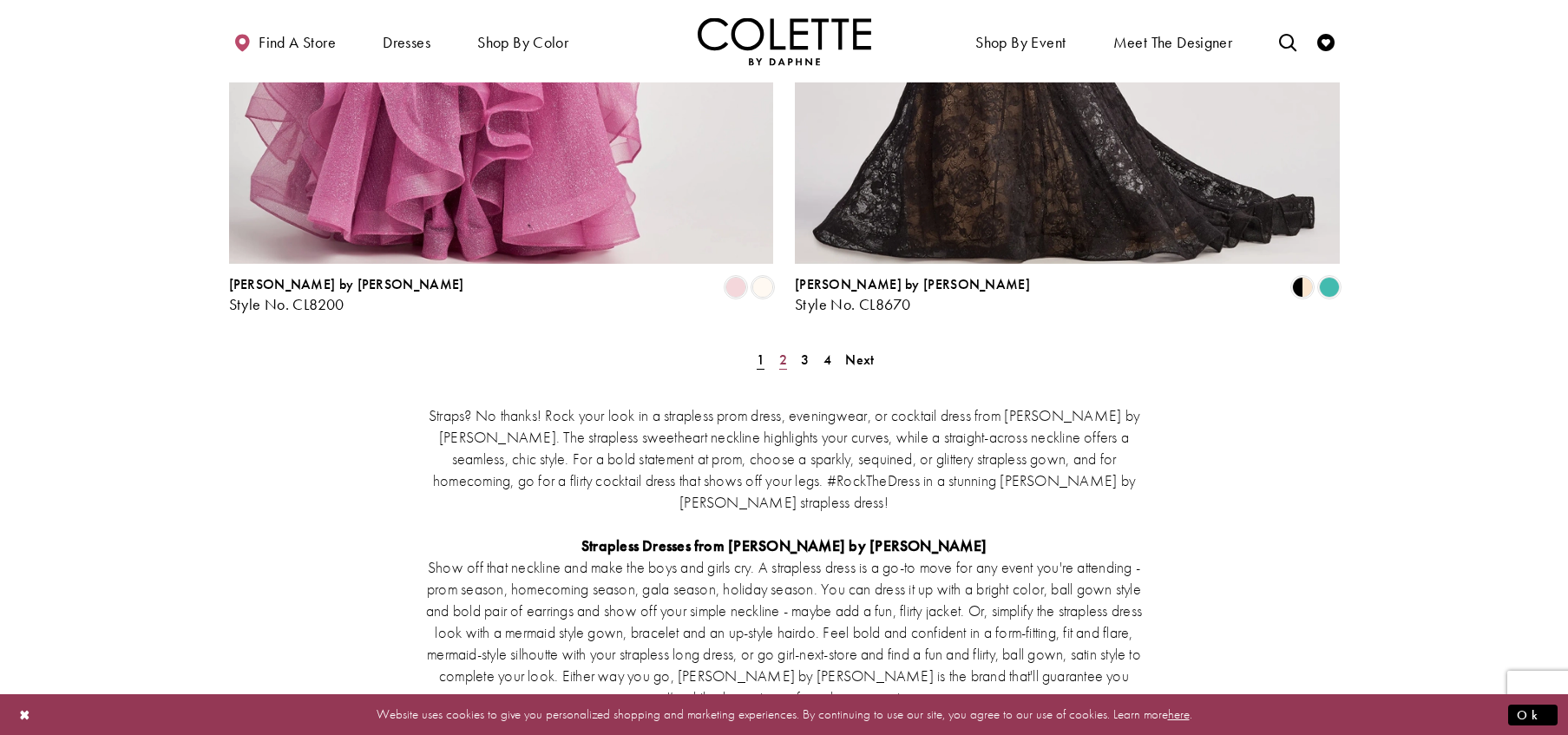
click at [788, 347] on link "2" at bounding box center [783, 360] width 18 height 25
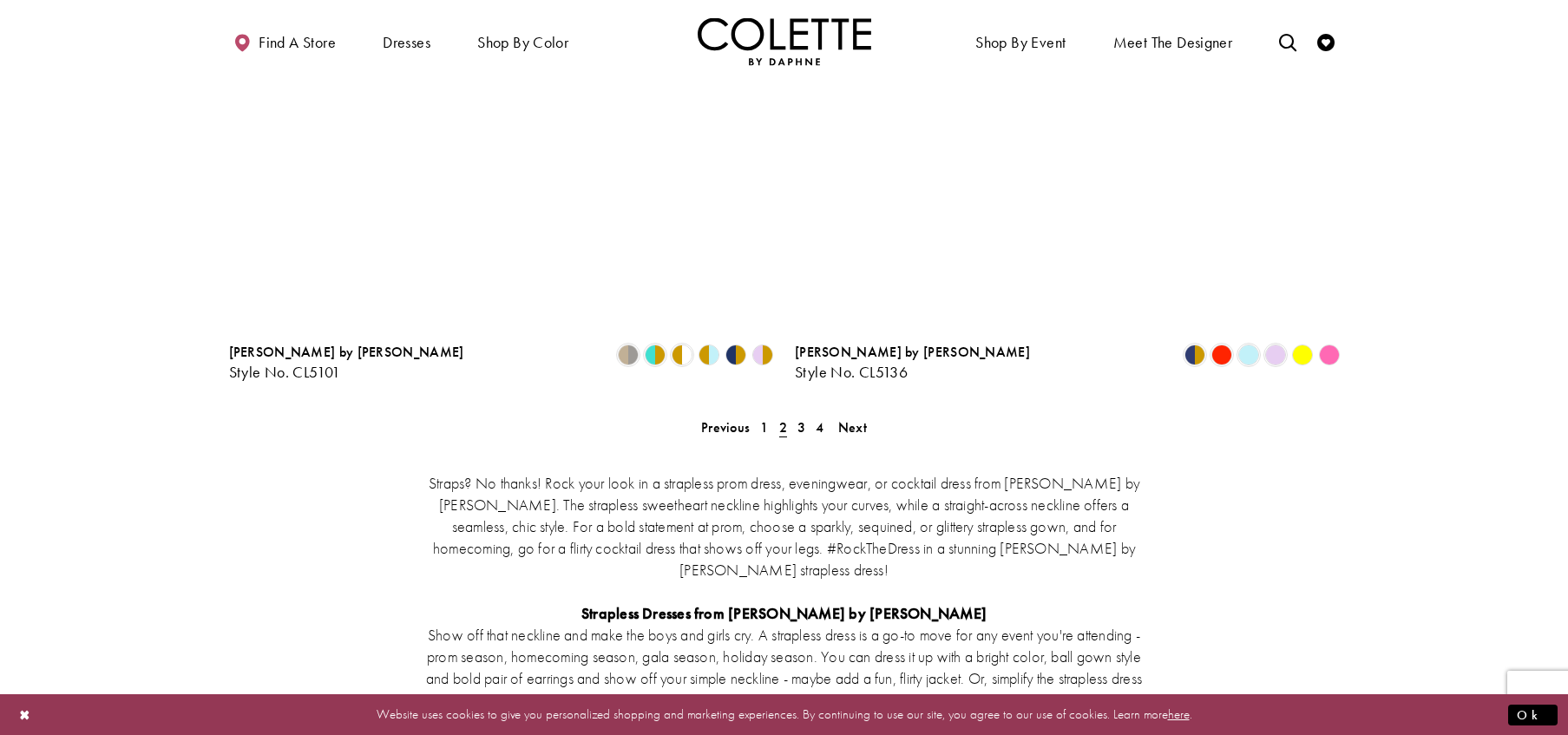
scroll to position [3197, 0]
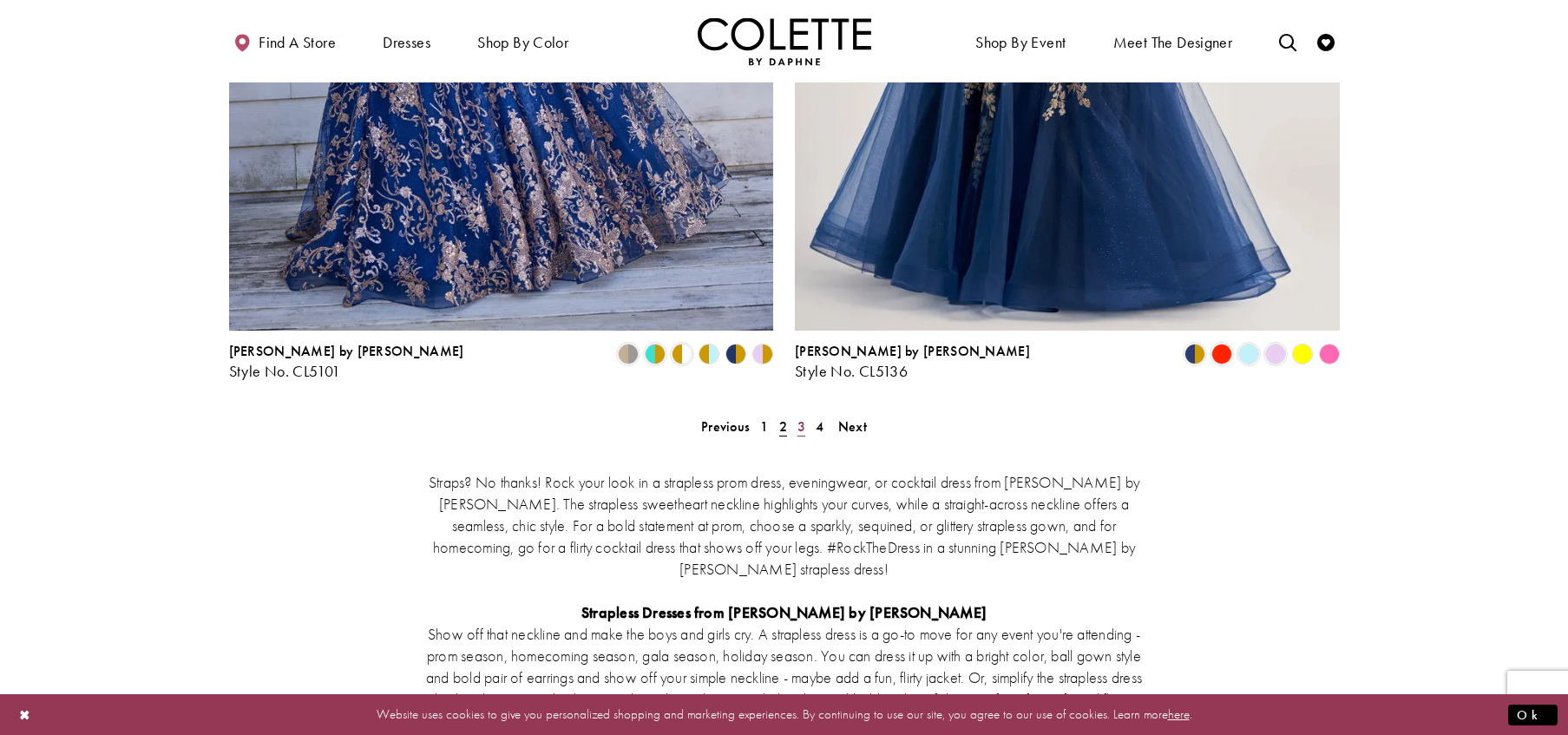
click at [799, 417] on span "3" at bounding box center [801, 426] width 8 height 18
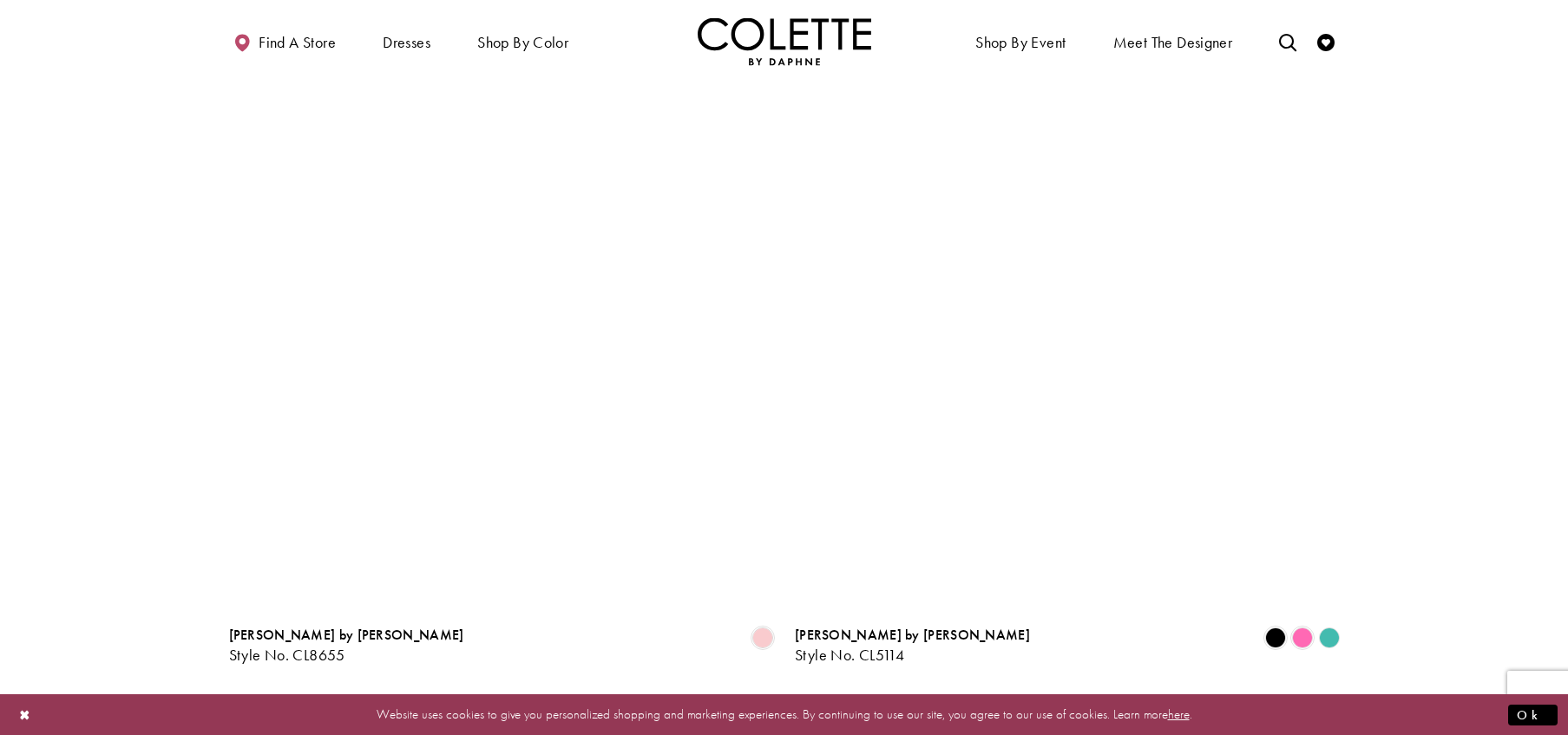
scroll to position [2925, 0]
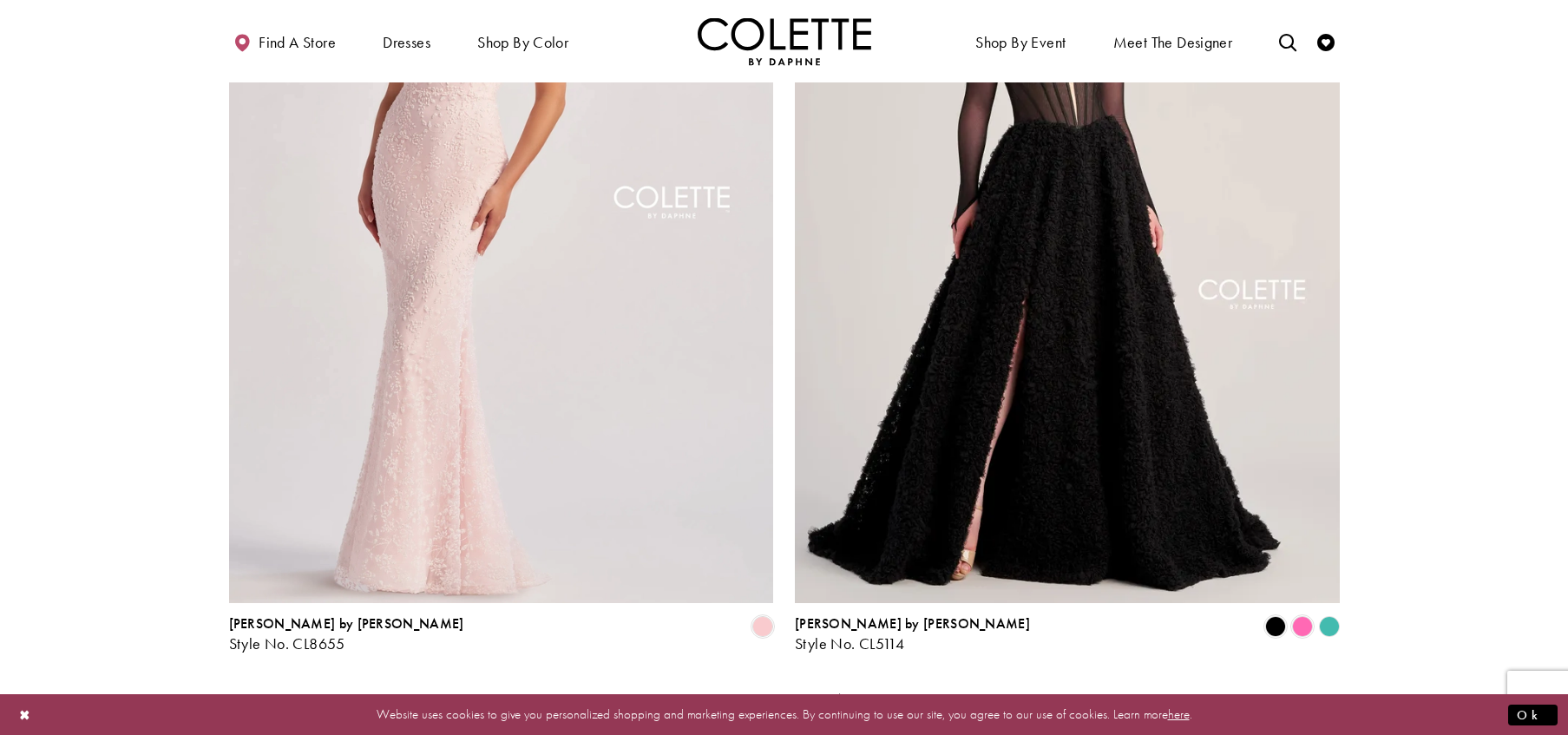
click at [821, 690] on span "4" at bounding box center [819, 699] width 8 height 18
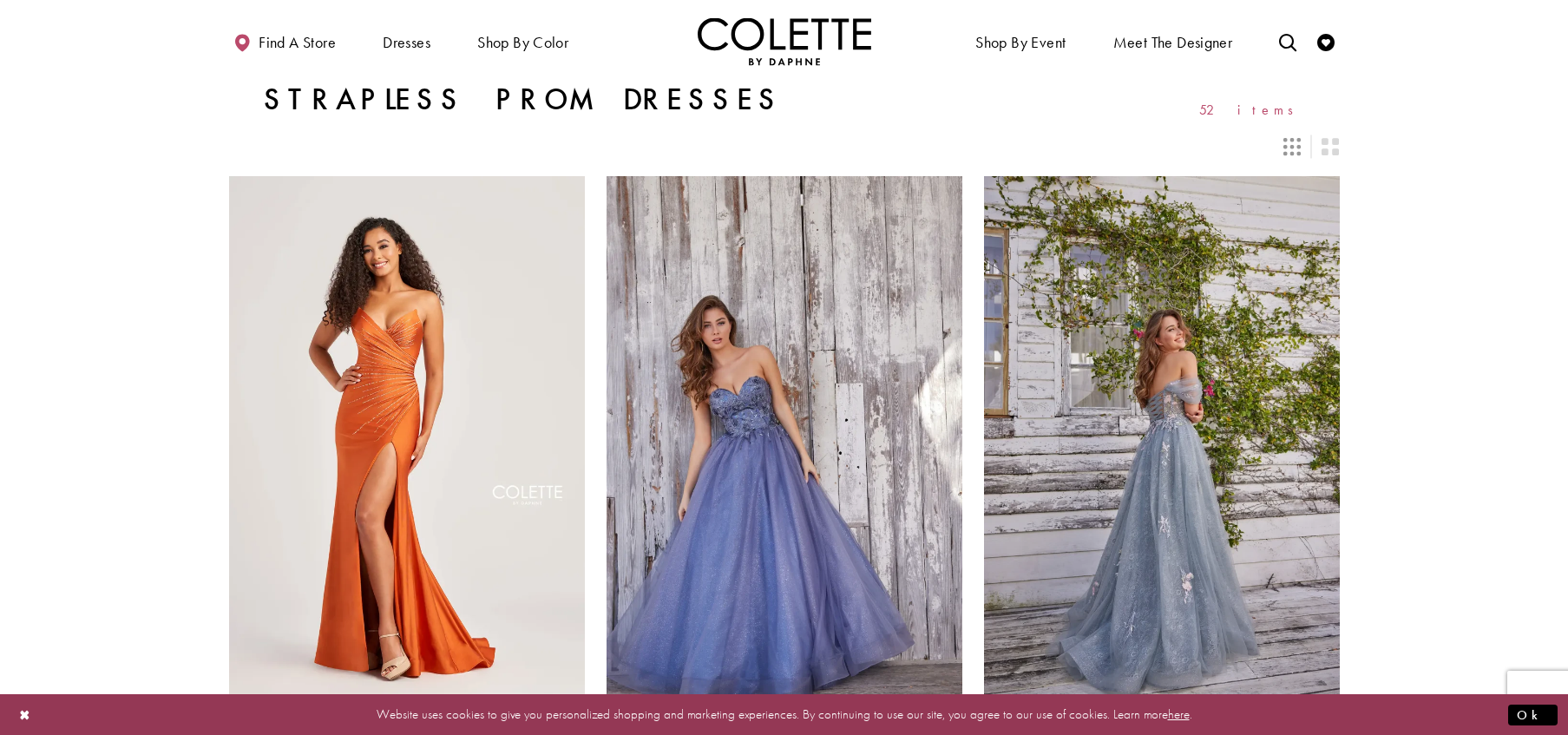
click at [805, 33] on img "Visit Home Page" at bounding box center [784, 41] width 174 height 48
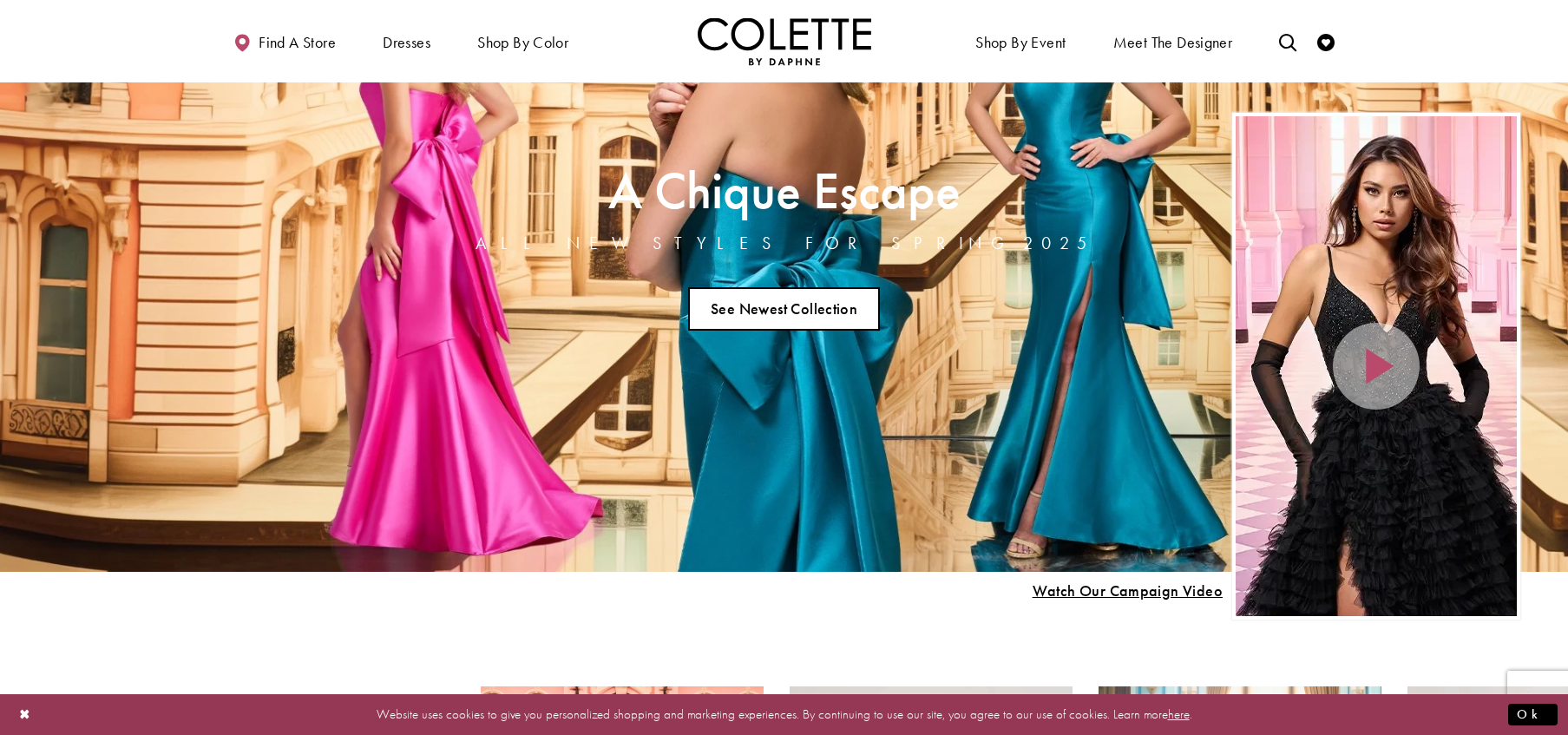
scroll to position [145, 0]
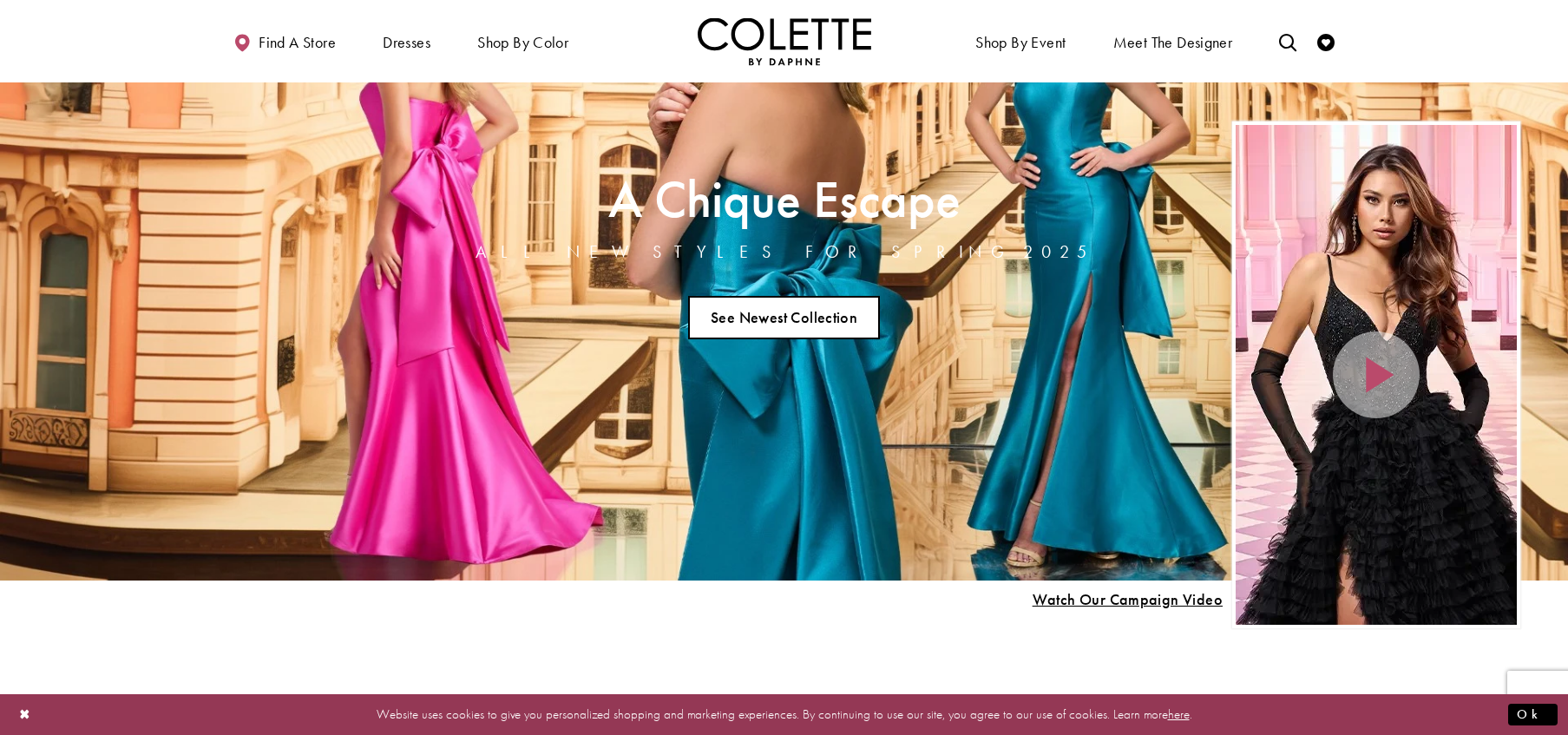
click at [784, 313] on link "See Newest Collection" at bounding box center [784, 318] width 193 height 44
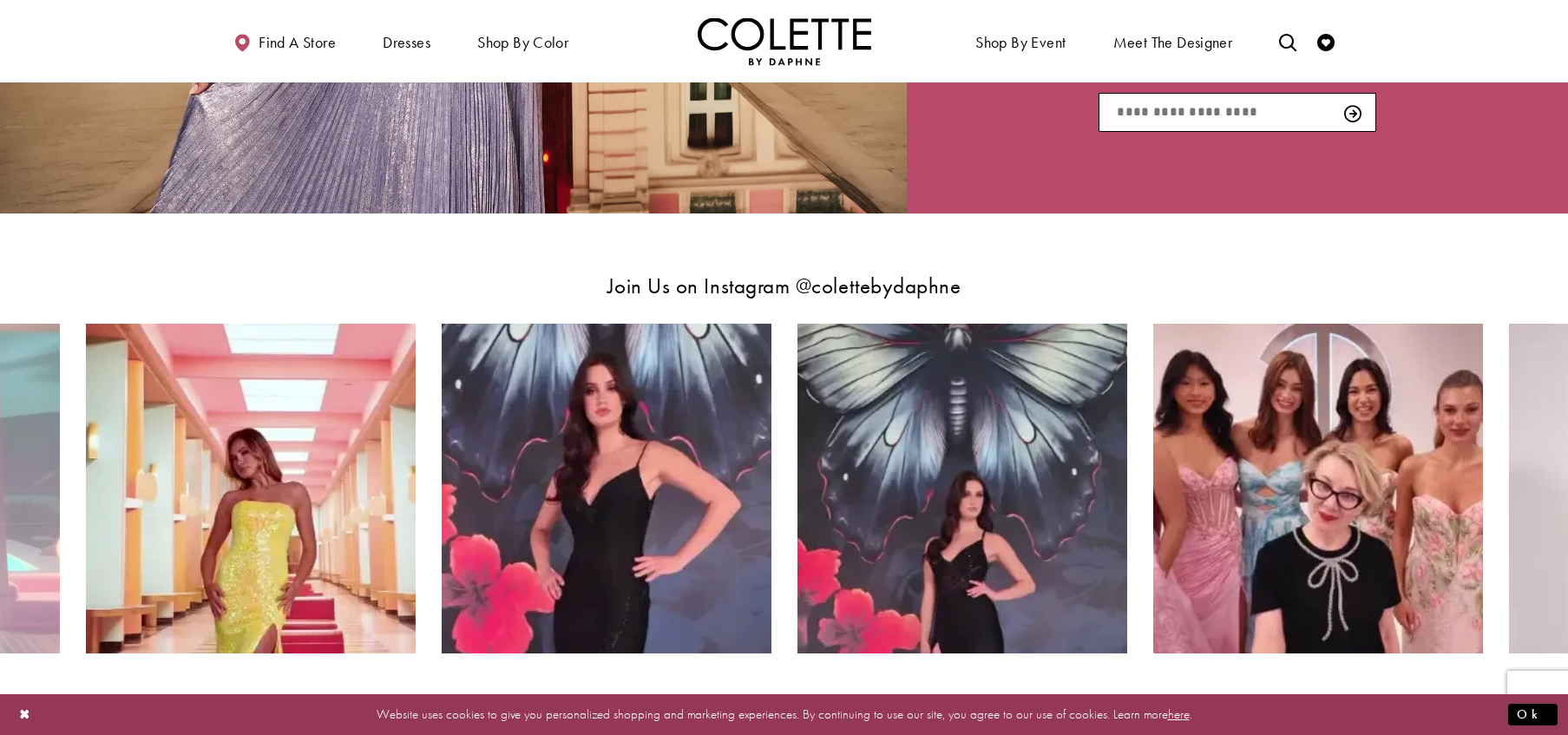
scroll to position [3538, 0]
